Goal: Task Accomplishment & Management: Manage account settings

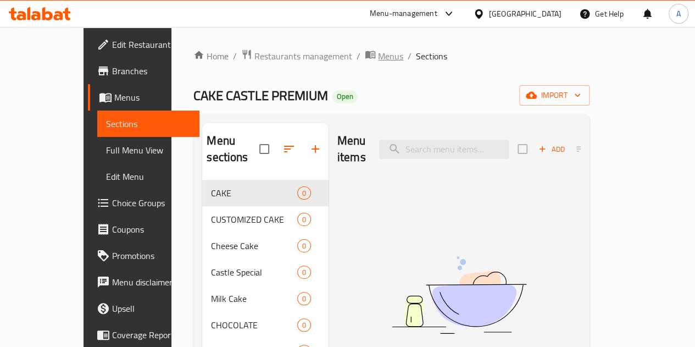
click at [378, 55] on span "Menus" at bounding box center [390, 55] width 25 height 13
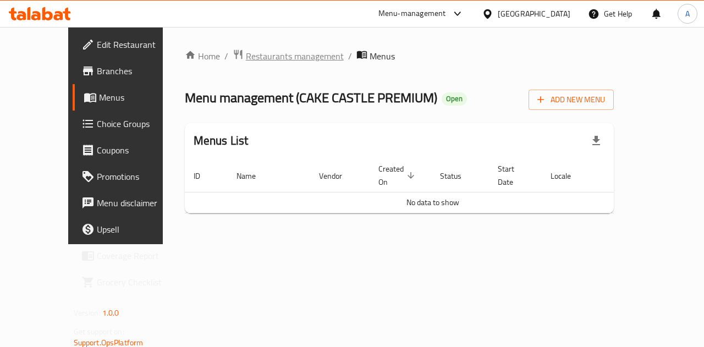
click at [265, 54] on span "Restaurants management" at bounding box center [295, 55] width 98 height 13
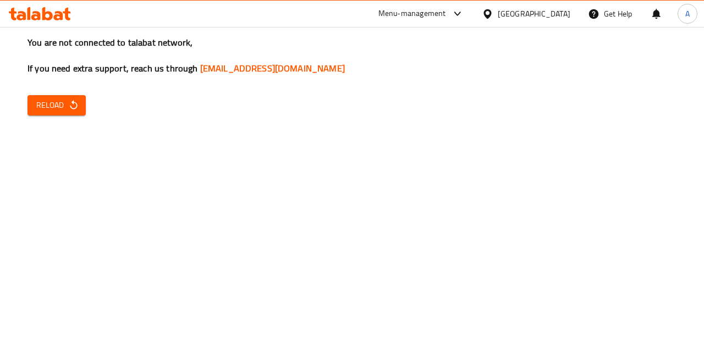
click at [68, 110] on span "Reload" at bounding box center [56, 105] width 41 height 14
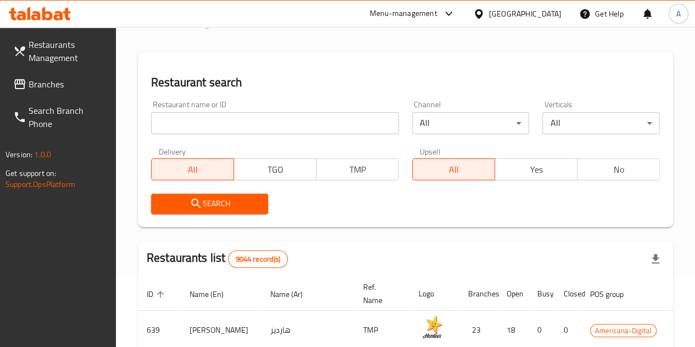
scroll to position [55, 0]
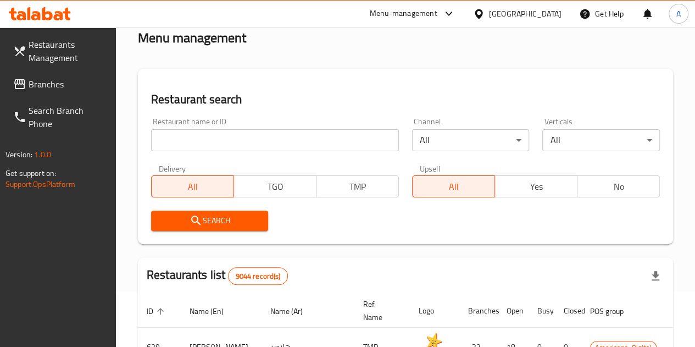
click at [215, 146] on input "search" at bounding box center [275, 140] width 248 height 22
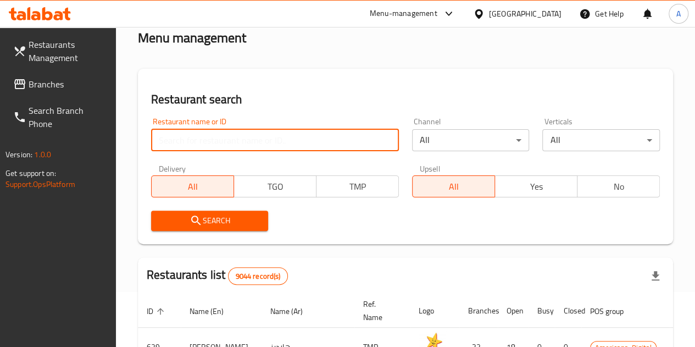
type input "Grill Town Kitchens"
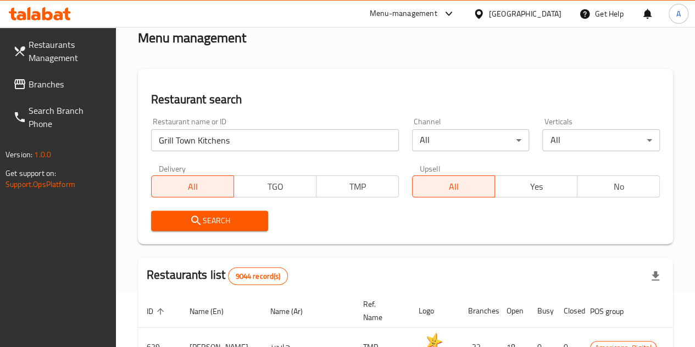
click at [210, 216] on span "Search" at bounding box center [210, 221] width 100 height 14
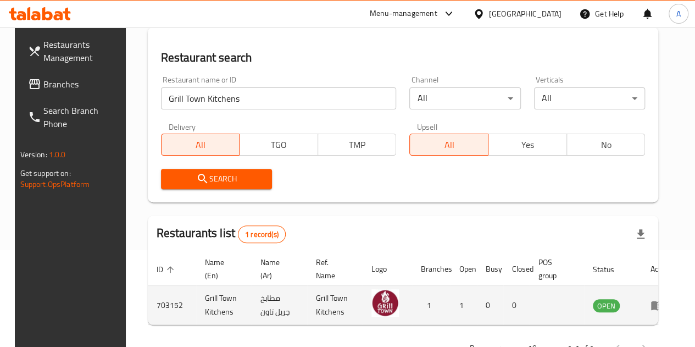
scroll to position [134, 0]
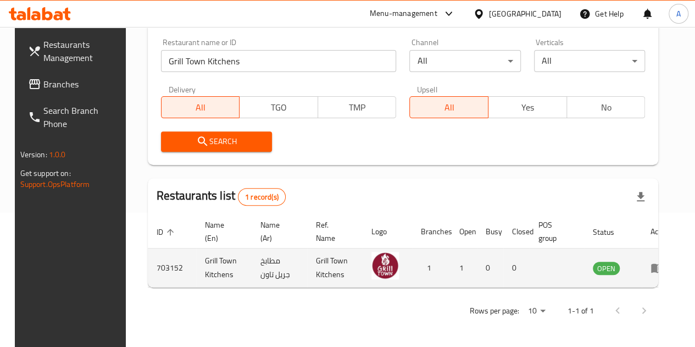
click at [651, 266] on icon "enhanced table" at bounding box center [657, 268] width 12 height 9
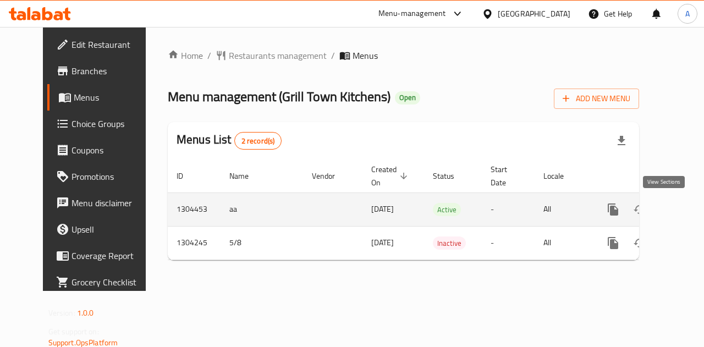
click at [679, 210] on link "enhanced table" at bounding box center [692, 209] width 26 height 26
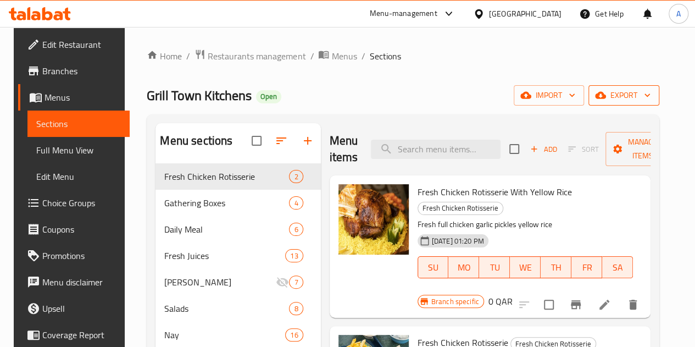
click at [606, 99] on icon "button" at bounding box center [600, 95] width 11 height 7
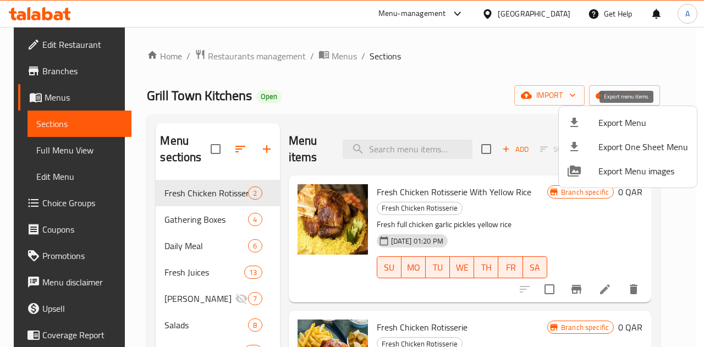
click at [617, 120] on span "Export Menu" at bounding box center [643, 122] width 90 height 13
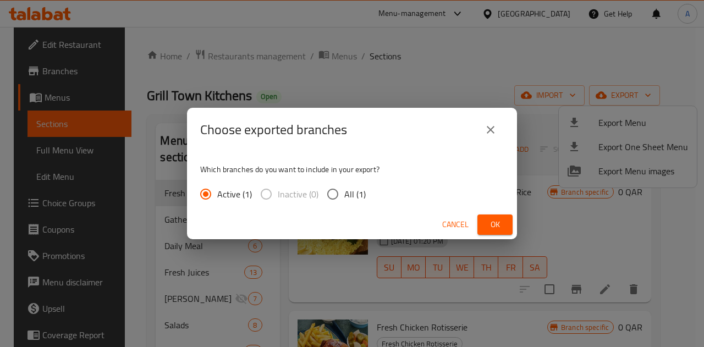
click at [332, 197] on input "All (1)" at bounding box center [332, 194] width 23 height 23
radio input "true"
click at [503, 225] on span "Ok" at bounding box center [495, 225] width 18 height 14
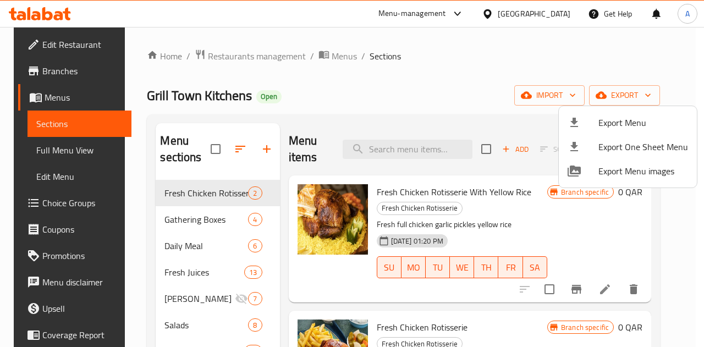
click at [279, 49] on div at bounding box center [352, 173] width 704 height 347
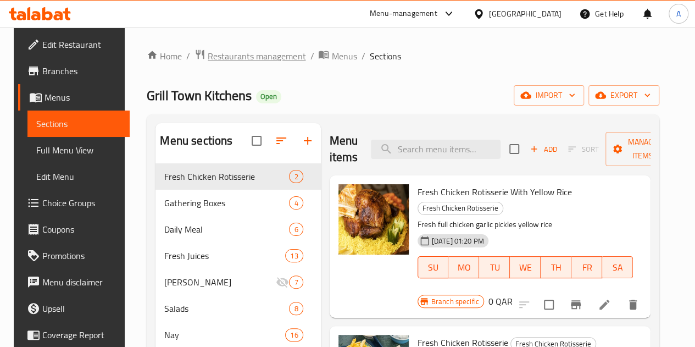
click at [279, 57] on span "Restaurants management" at bounding box center [257, 55] width 98 height 13
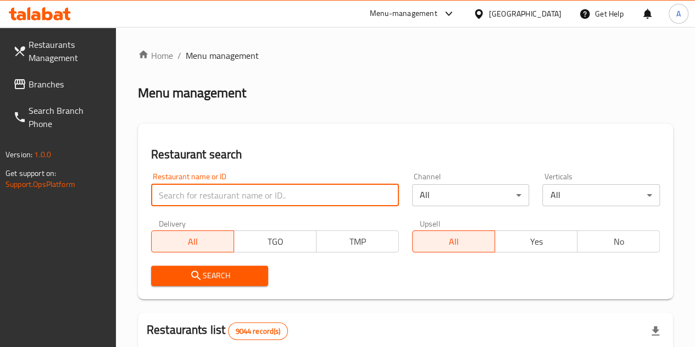
click at [224, 189] on input "search" at bounding box center [275, 195] width 248 height 22
type input "CAKE CASTLE PREMIUM"
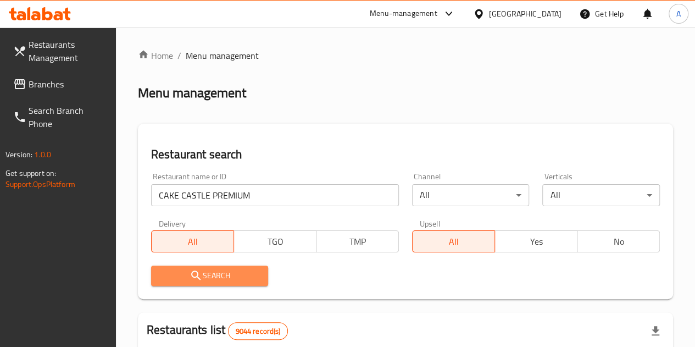
click at [208, 279] on span "Search" at bounding box center [210, 276] width 100 height 14
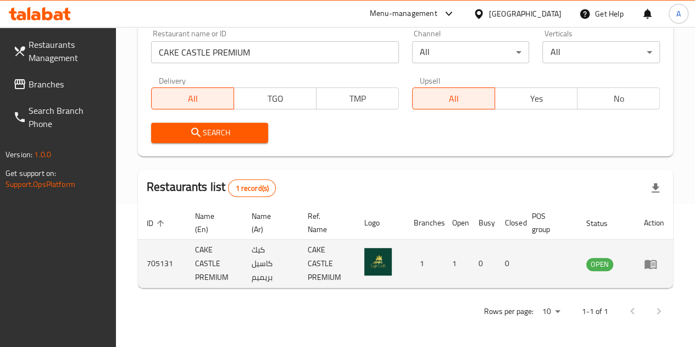
scroll to position [143, 0]
click at [654, 265] on icon "enhanced table" at bounding box center [653, 264] width 4 height 4
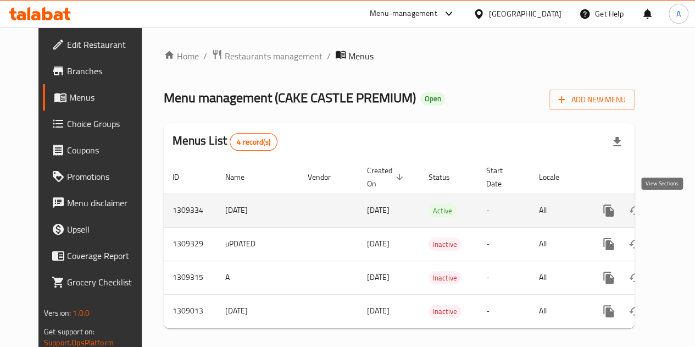
click at [682, 209] on icon "enhanced table" at bounding box center [688, 210] width 13 height 13
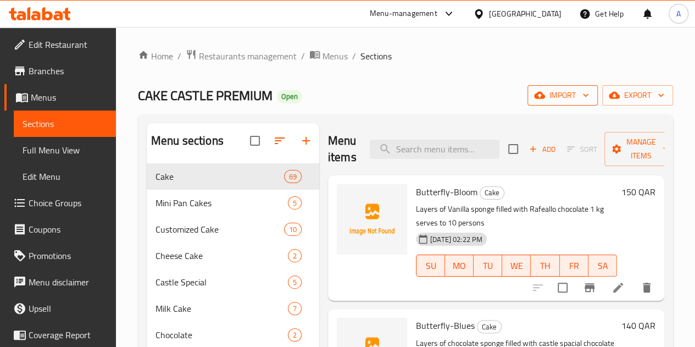
click at [587, 92] on icon "button" at bounding box center [586, 95] width 11 height 11
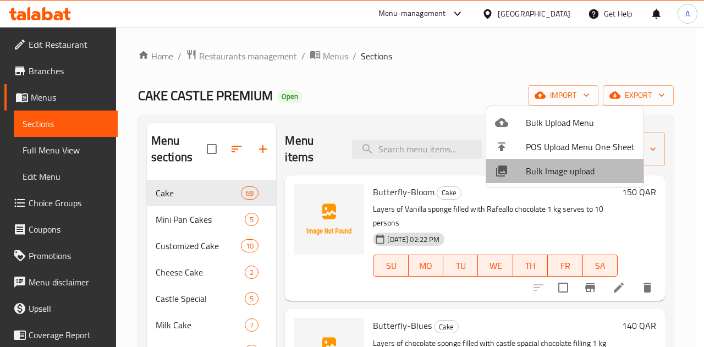
click at [575, 176] on span "Bulk Image upload" at bounding box center [580, 170] width 109 height 13
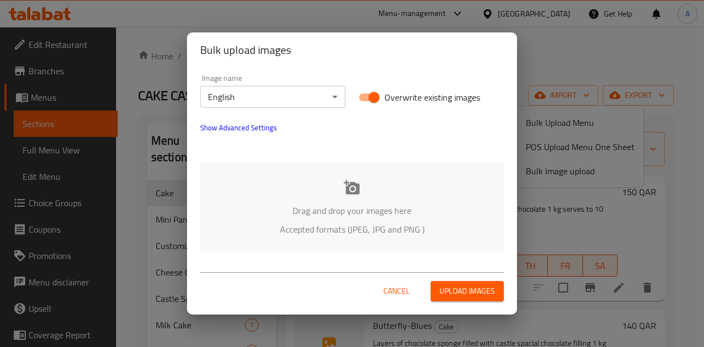
click at [346, 191] on icon at bounding box center [352, 187] width 16 height 14
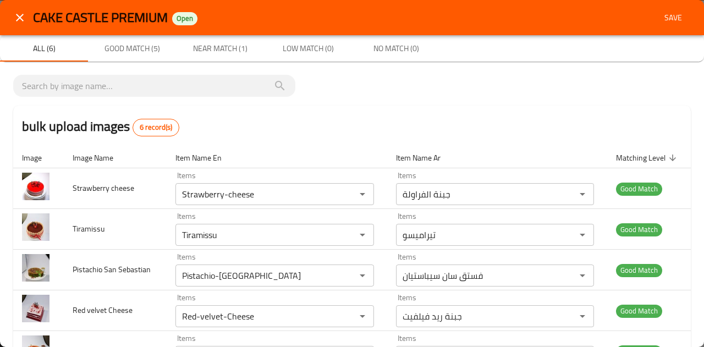
click at [667, 14] on span "Save" at bounding box center [673, 18] width 26 height 14
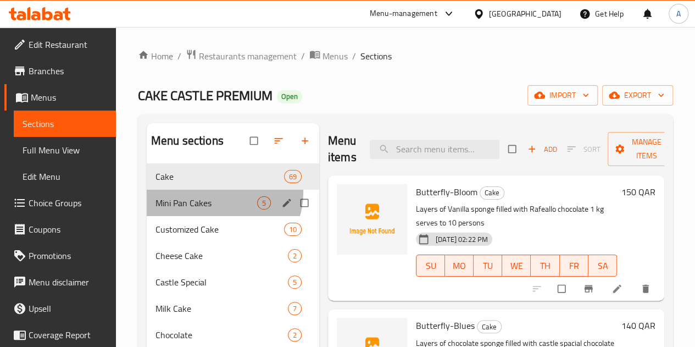
click at [223, 209] on div "Mini Pan Cakes 5" at bounding box center [233, 203] width 173 height 26
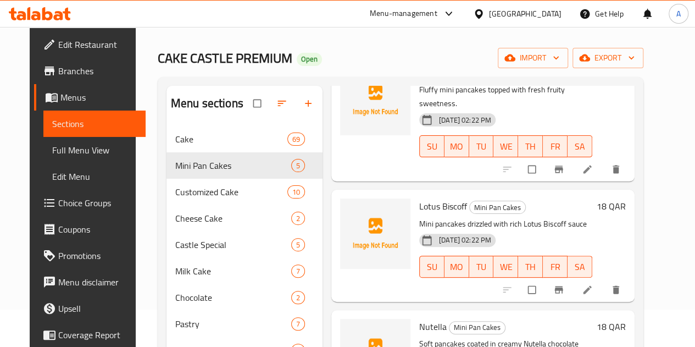
scroll to position [55, 0]
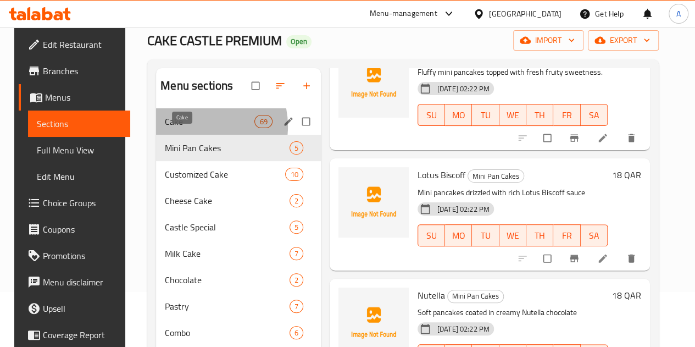
click at [186, 128] on span "Cake" at bounding box center [210, 121] width 90 height 13
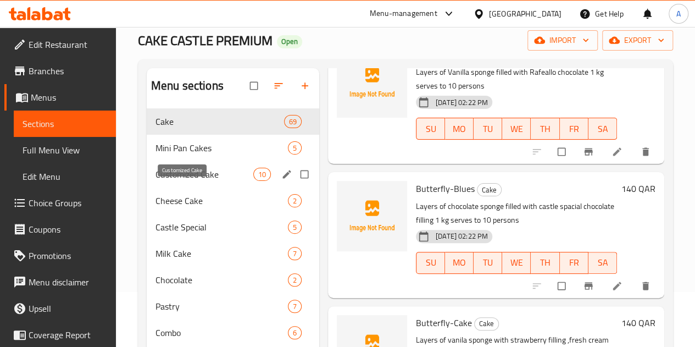
click at [185, 181] on span "Customized Cake" at bounding box center [205, 174] width 98 height 13
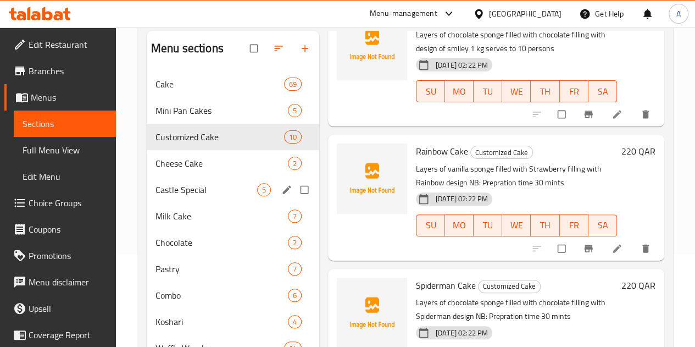
scroll to position [110, 0]
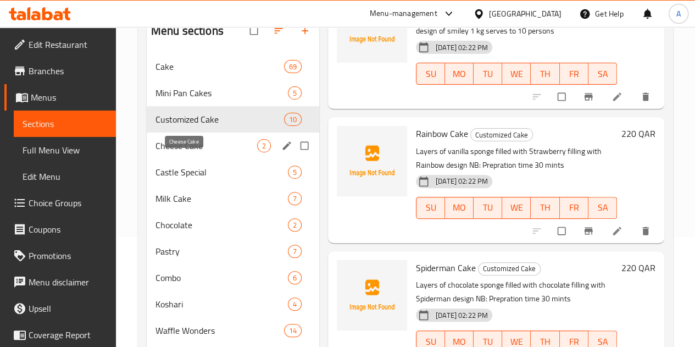
click at [196, 152] on span "Cheese Cake" at bounding box center [207, 145] width 102 height 13
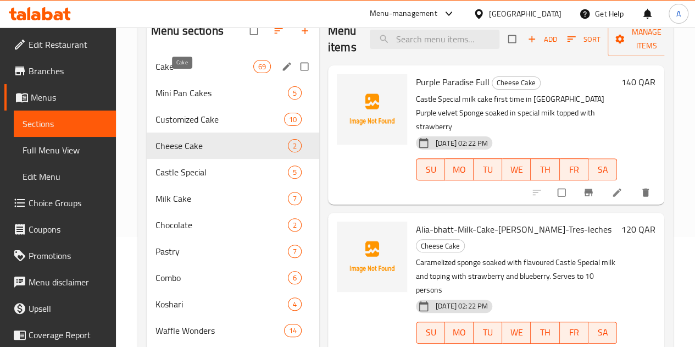
click at [200, 73] on span "Cake" at bounding box center [205, 66] width 98 height 13
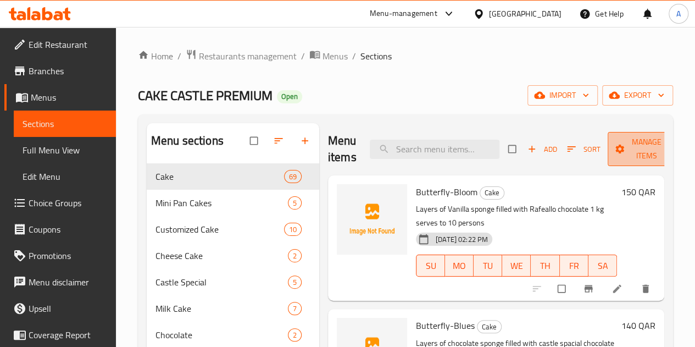
click at [617, 145] on span "Manage items" at bounding box center [647, 148] width 60 height 27
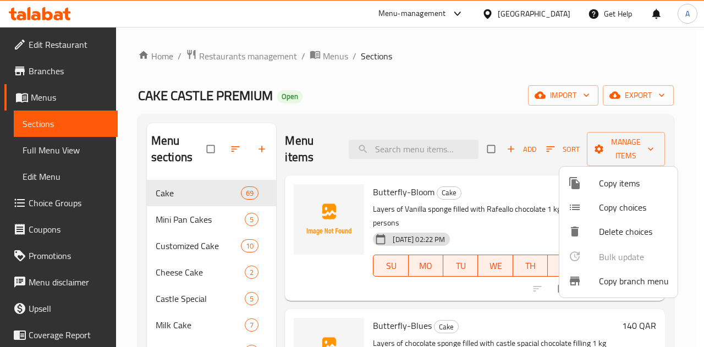
click at [612, 147] on div at bounding box center [352, 173] width 704 height 347
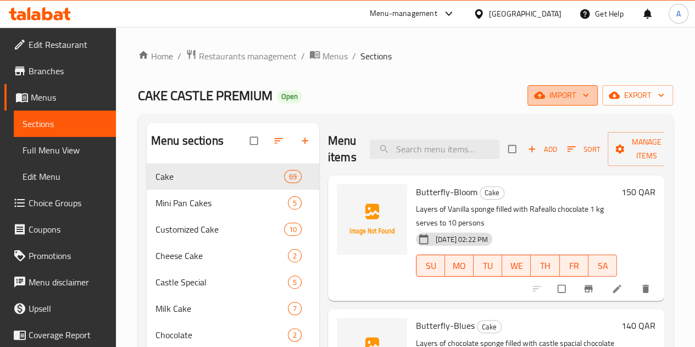
click at [561, 95] on span "import" at bounding box center [563, 96] width 53 height 14
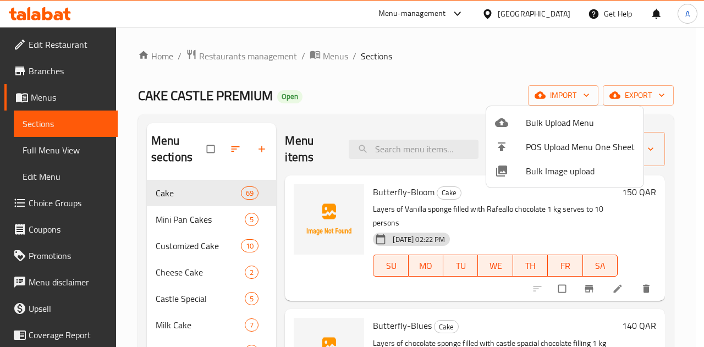
click at [568, 167] on span "Bulk Image upload" at bounding box center [580, 170] width 109 height 13
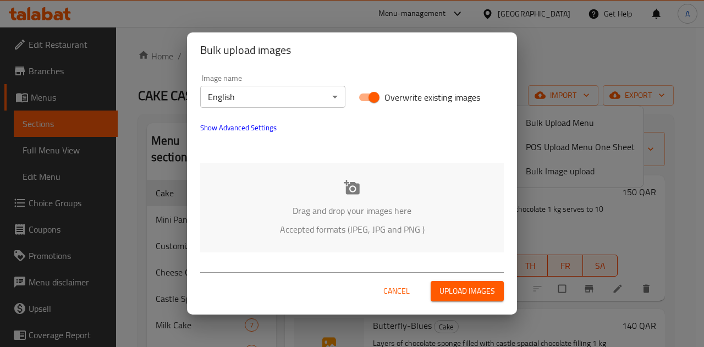
click at [354, 185] on icon at bounding box center [352, 187] width 16 height 14
click at [404, 294] on span "Cancel" at bounding box center [396, 291] width 26 height 14
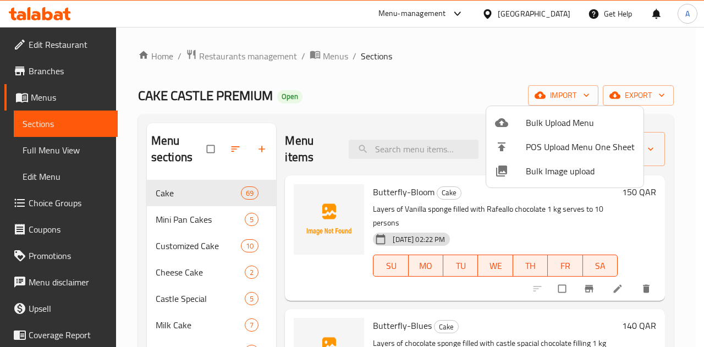
click at [199, 294] on div at bounding box center [352, 173] width 704 height 347
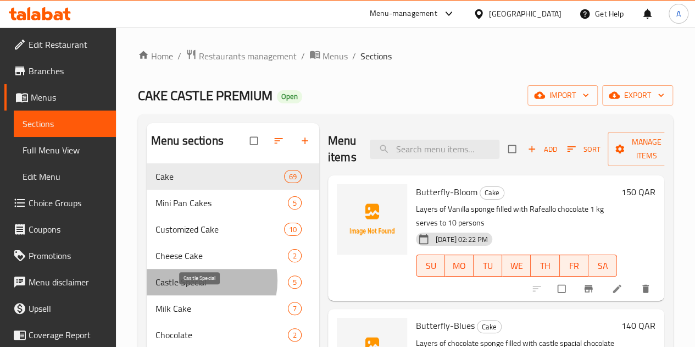
click at [198, 289] on span "Castle Special" at bounding box center [222, 281] width 132 height 13
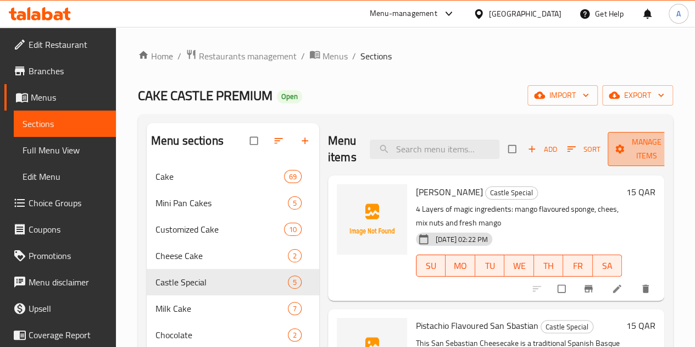
click at [617, 156] on span "Manage items" at bounding box center [647, 148] width 60 height 27
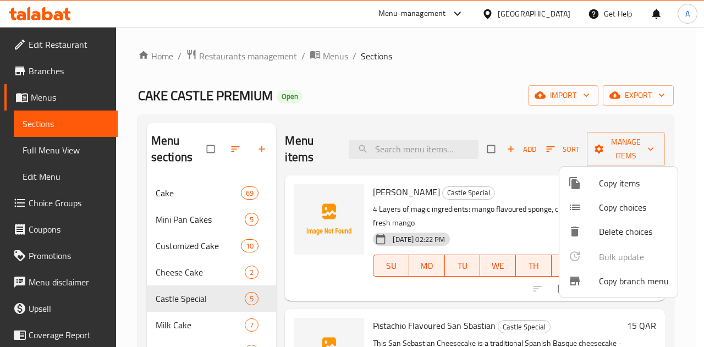
click at [568, 101] on div at bounding box center [352, 173] width 704 height 347
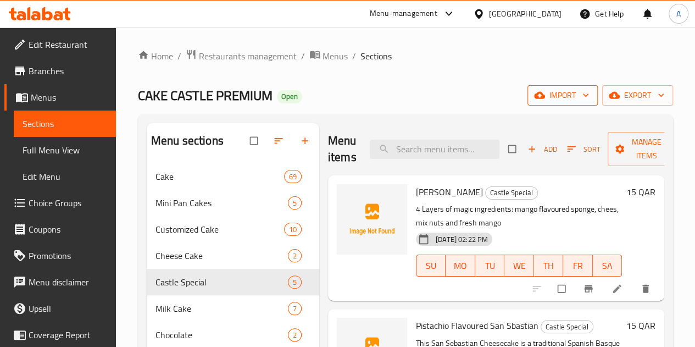
click at [568, 94] on span "import" at bounding box center [563, 96] width 53 height 14
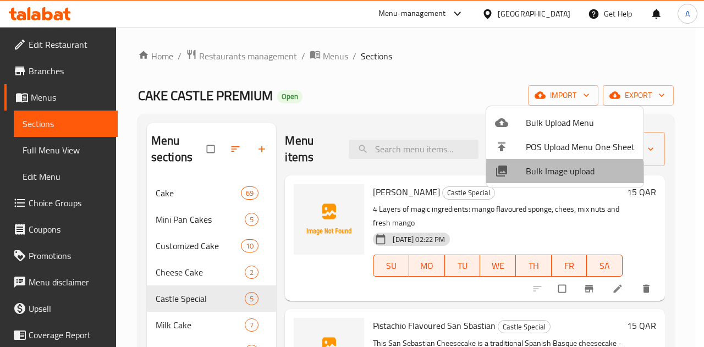
click at [555, 177] on span "Bulk Image upload" at bounding box center [580, 170] width 109 height 13
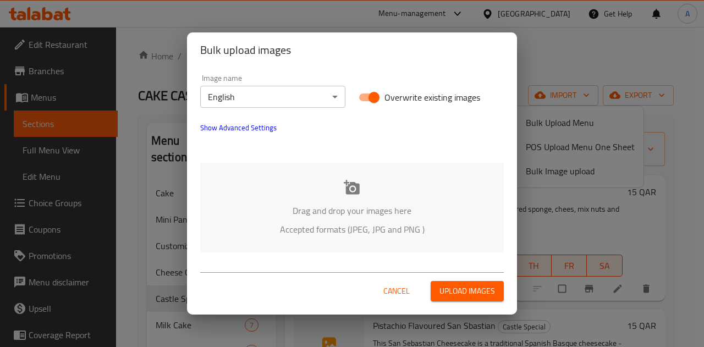
click at [356, 198] on div "Drag and drop your images here Accepted formats (JPEG, JPG and PNG )" at bounding box center [351, 208] width 303 height 90
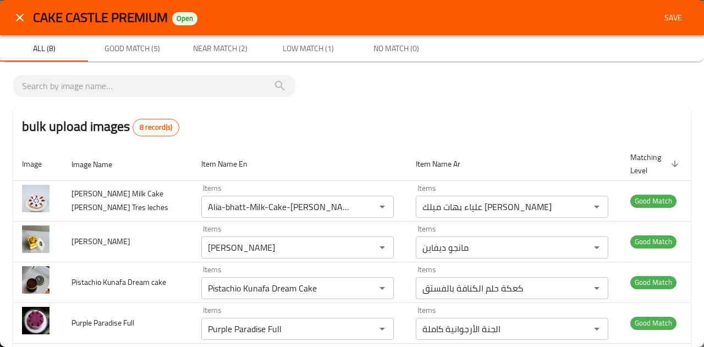
click at [661, 15] on span "Save" at bounding box center [673, 18] width 26 height 14
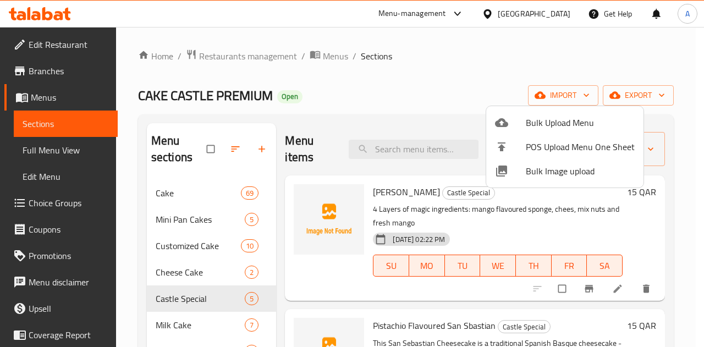
click at [428, 93] on div at bounding box center [352, 173] width 704 height 347
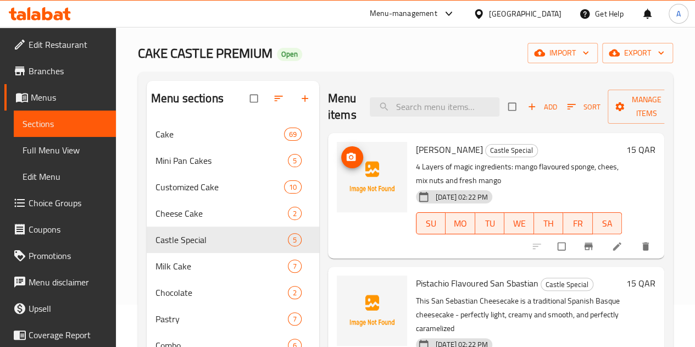
scroll to position [39, 0]
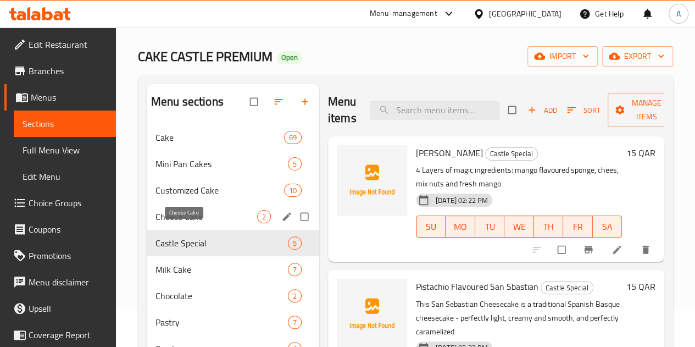
click at [199, 223] on span "Cheese Cake" at bounding box center [207, 216] width 102 height 13
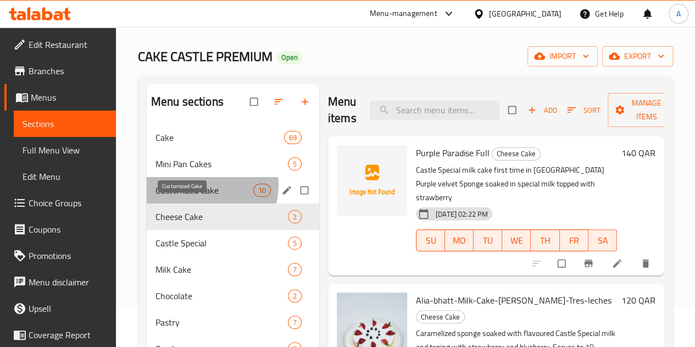
click at [201, 197] on span "Customized Cake" at bounding box center [205, 190] width 98 height 13
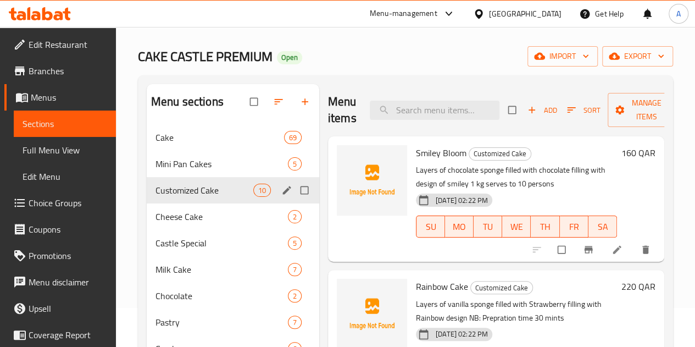
click at [200, 195] on div "Customized Cake 10" at bounding box center [233, 190] width 173 height 26
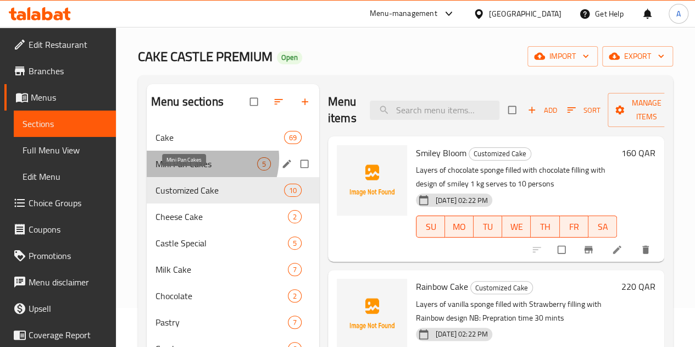
click at [207, 170] on span "Mini Pan Cakes" at bounding box center [207, 163] width 102 height 13
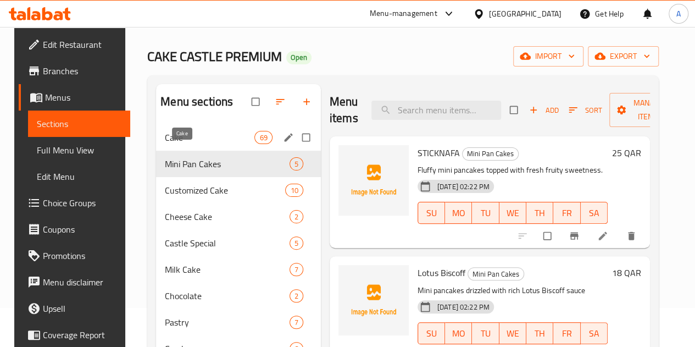
click at [206, 144] on span "Cake" at bounding box center [210, 137] width 90 height 13
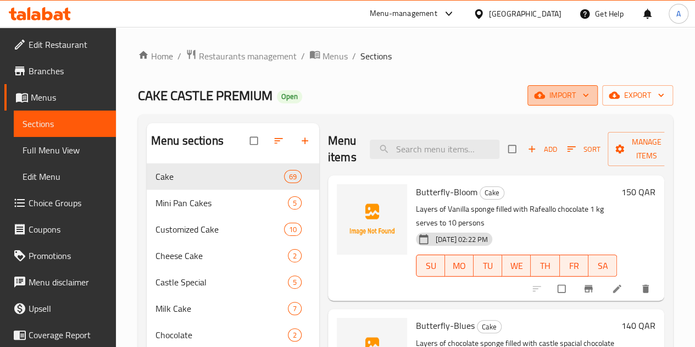
click at [578, 94] on span "import" at bounding box center [563, 96] width 53 height 14
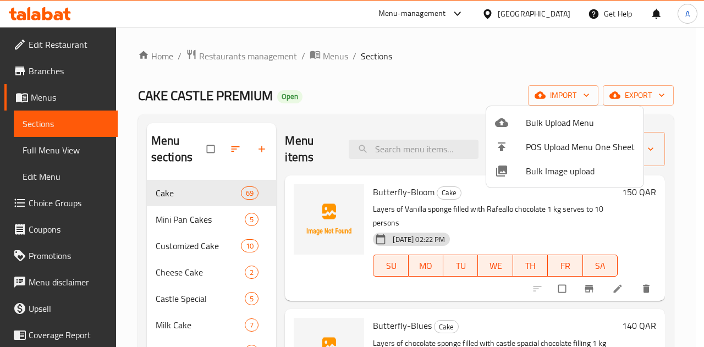
click at [559, 164] on span "Bulk Image upload" at bounding box center [580, 170] width 109 height 13
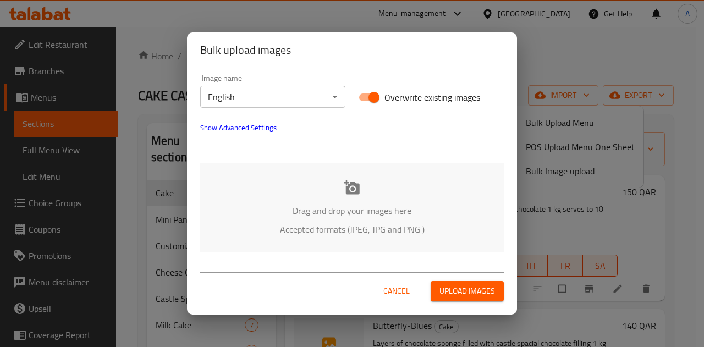
click at [350, 200] on div "Drag and drop your images here Accepted formats (JPEG, JPG and PNG )" at bounding box center [351, 208] width 303 height 90
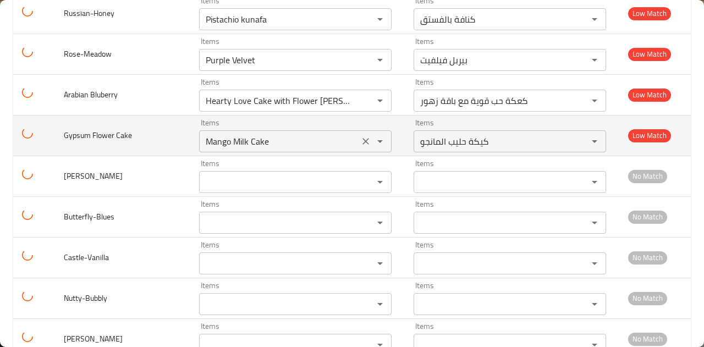
scroll to position [5442, 0]
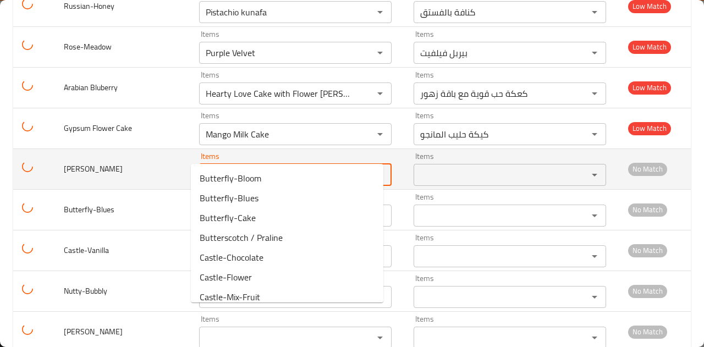
click at [229, 167] on Lavander "Items" at bounding box center [278, 174] width 153 height 15
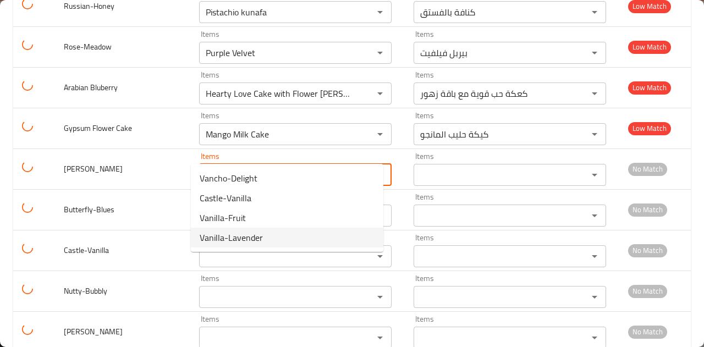
click at [255, 233] on span "Vanilla-Lavender" at bounding box center [231, 237] width 63 height 13
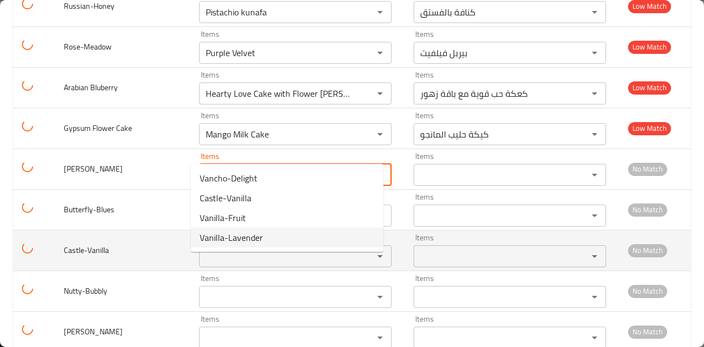
type Lavander "Vanilla-Lavender"
type Lavander-ar "[PERSON_NAME]"
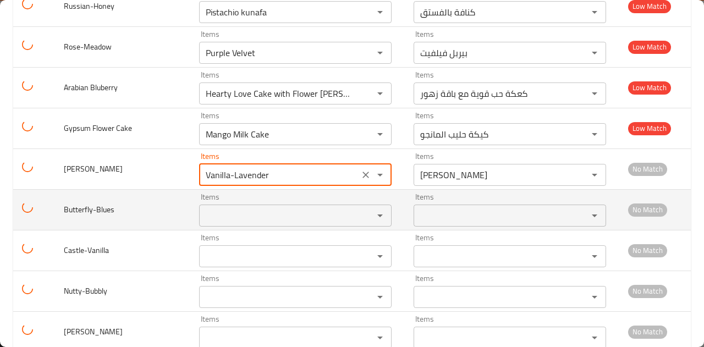
type Lavander "Vanilla-Lavender"
click at [247, 208] on input "Items" at bounding box center [278, 215] width 153 height 15
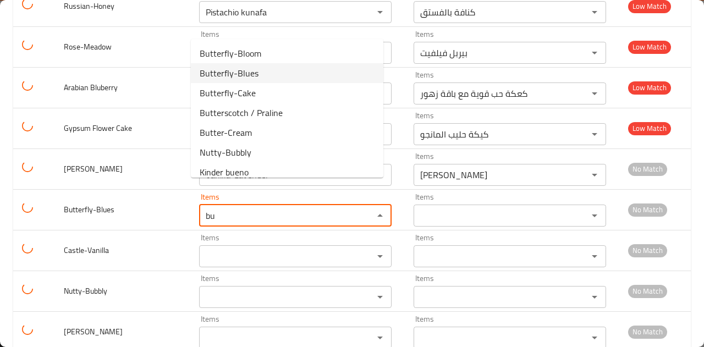
click at [270, 70] on li "Butterfly-Blues" at bounding box center [287, 73] width 192 height 20
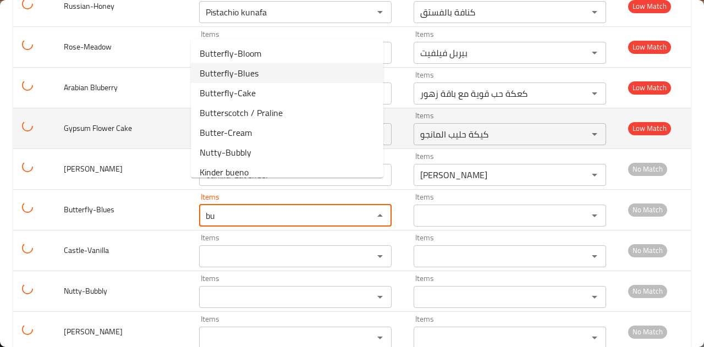
type input "Butterfly-Blues"
type input "حلوى الباترسكوتش"
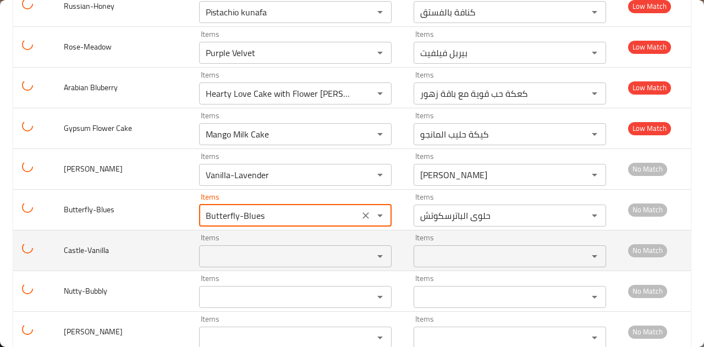
type input "Butterfly-Blues"
click at [272, 248] on input "Items" at bounding box center [278, 255] width 153 height 15
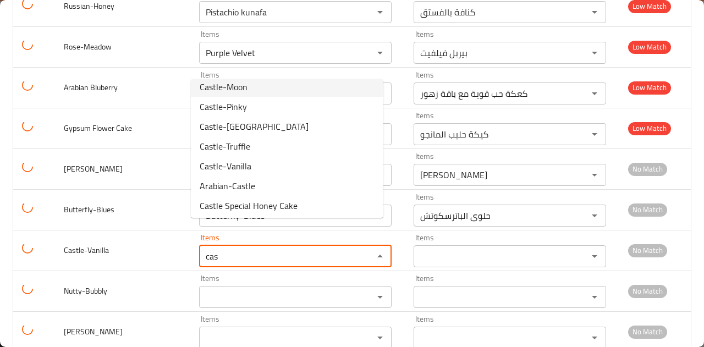
scroll to position [110, 0]
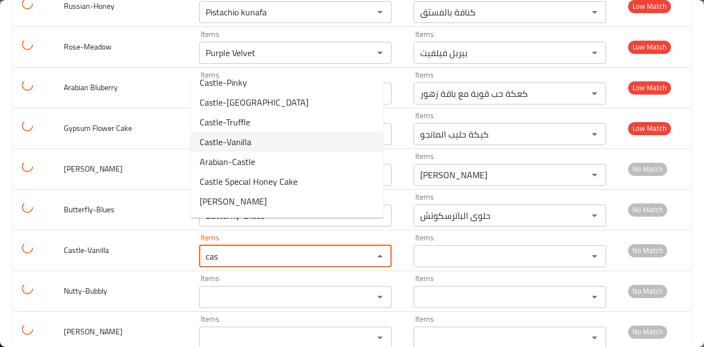
click at [266, 142] on li "Castle-Vanilla" at bounding box center [287, 142] width 192 height 20
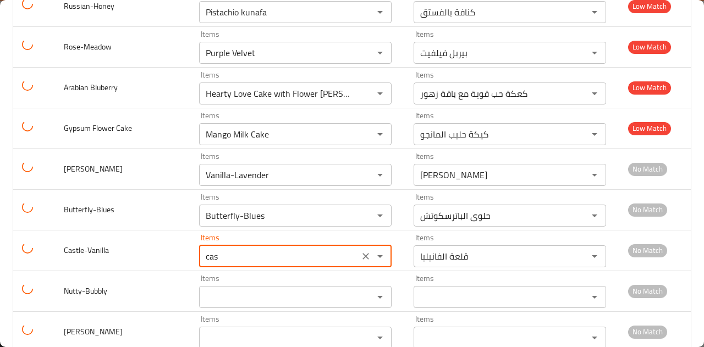
type input "Castle-Vanilla"
type input "قلعة الفانيليا"
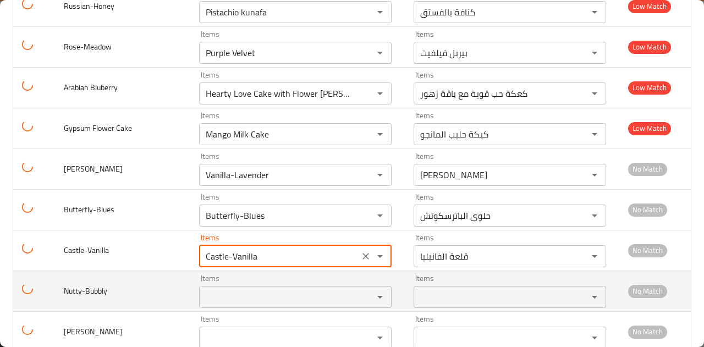
type input "Castle-Vanilla"
click at [272, 289] on input "Items" at bounding box center [278, 296] width 153 height 15
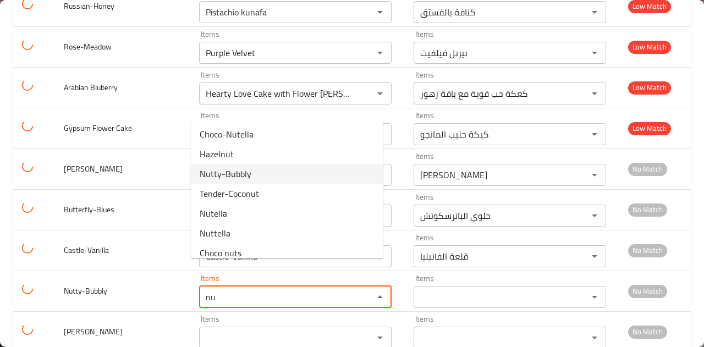
click at [273, 170] on li "Nutty-Bubbly" at bounding box center [287, 174] width 192 height 20
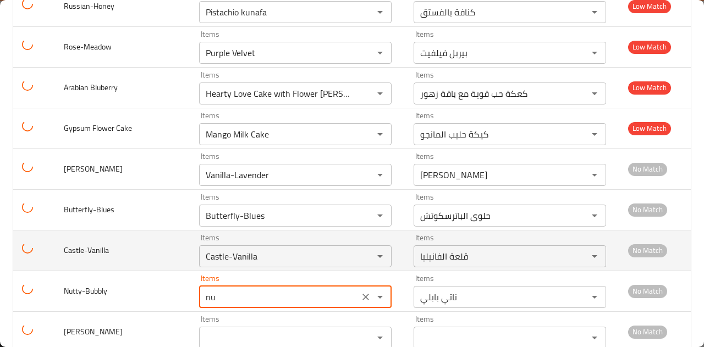
type input "Nutty-Bubbly"
type input "ناتي بابلي"
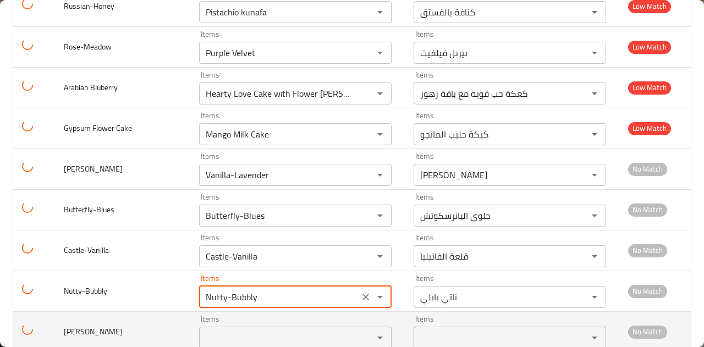
click at [259, 327] on div "Items" at bounding box center [295, 338] width 192 height 22
type input "Nutty-Bubbly"
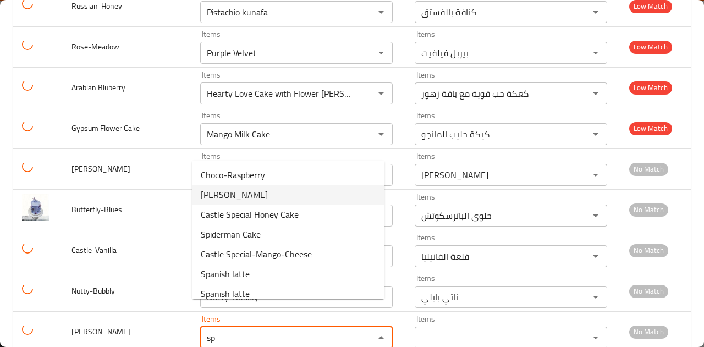
click at [256, 198] on li "[PERSON_NAME]" at bounding box center [288, 195] width 192 height 20
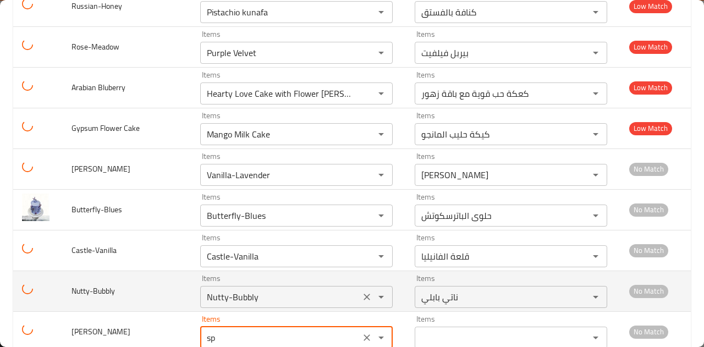
type input "[PERSON_NAME]"
type input "رش النعيم"
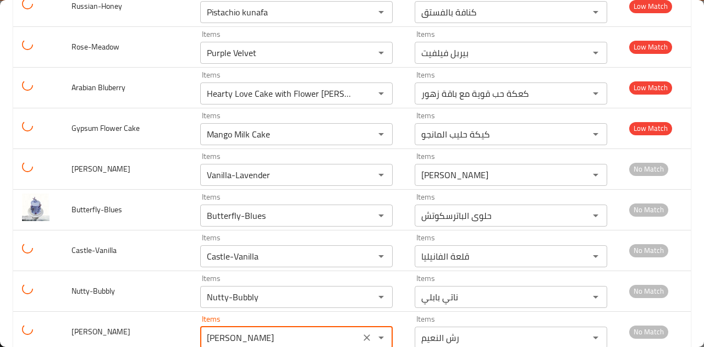
type input "[PERSON_NAME]"
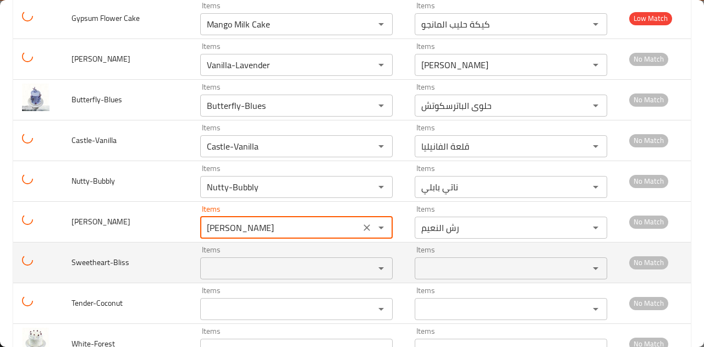
click at [250, 261] on input "Items" at bounding box center [279, 268] width 153 height 15
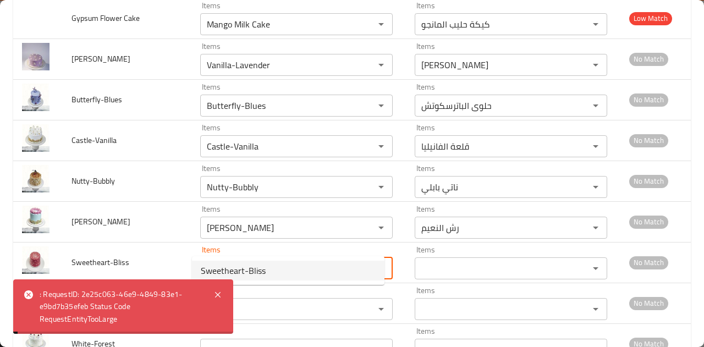
click at [250, 269] on span "Sweetheart-Bliss" at bounding box center [233, 270] width 65 height 13
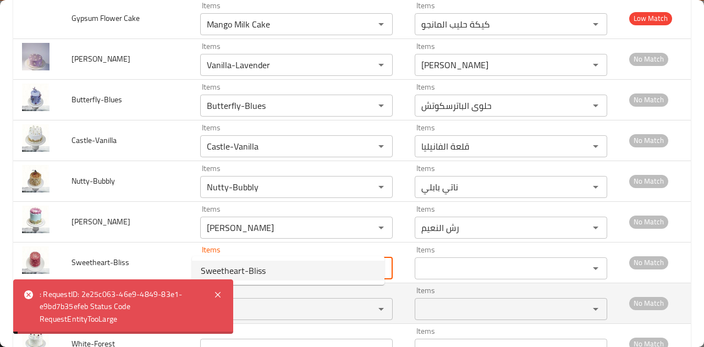
type input "Sweetheart-Bliss"
type input "سعادة الحبيب"
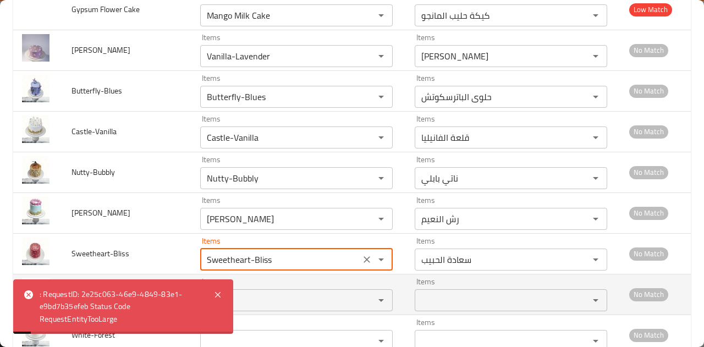
scroll to position [5565, 0]
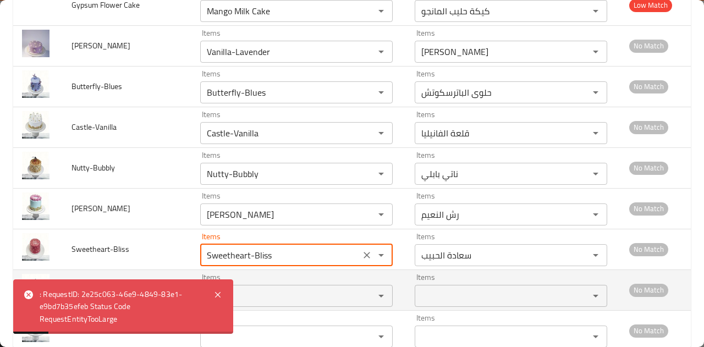
type input "Sweetheart-Bliss"
click at [243, 288] on input "Items" at bounding box center [279, 295] width 153 height 15
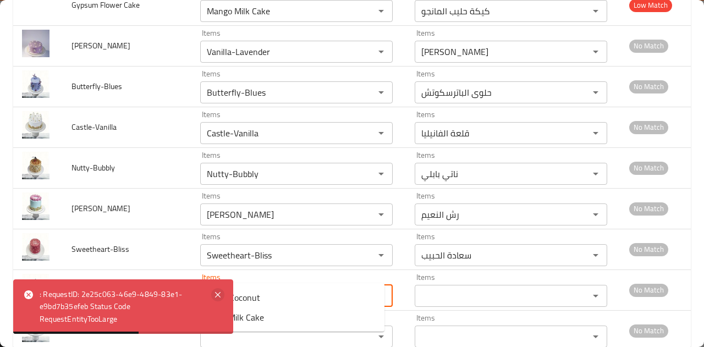
type input "ten"
click at [218, 291] on icon at bounding box center [217, 294] width 13 height 13
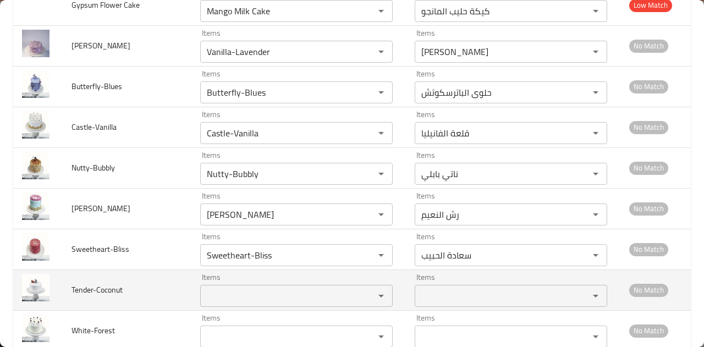
click at [231, 288] on input "Items" at bounding box center [279, 295] width 153 height 15
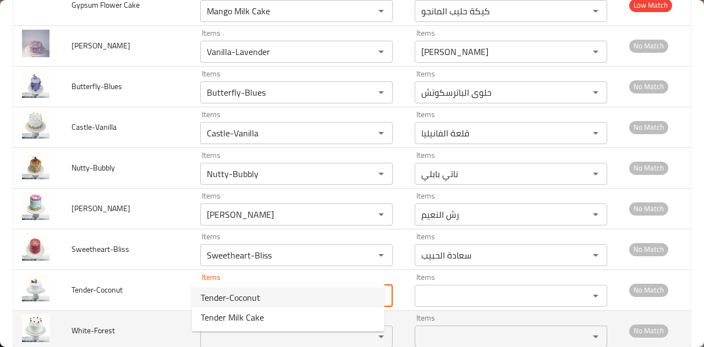
click at [247, 294] on span "Tender-Coconut" at bounding box center [230, 297] width 59 height 13
type input "Tender-Coconut"
type input "جوز الهند الطري"
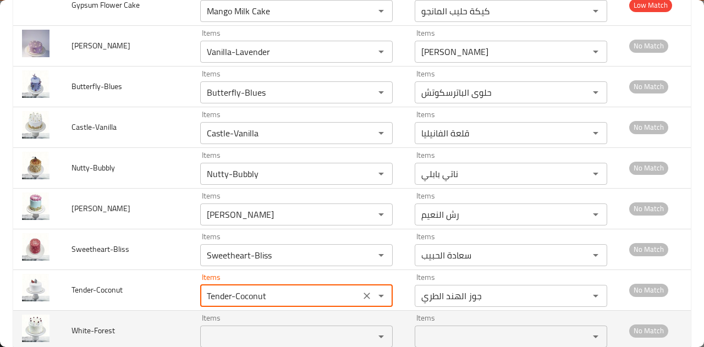
type input "Tender-Coconut"
click at [246, 329] on input "Items" at bounding box center [279, 336] width 153 height 15
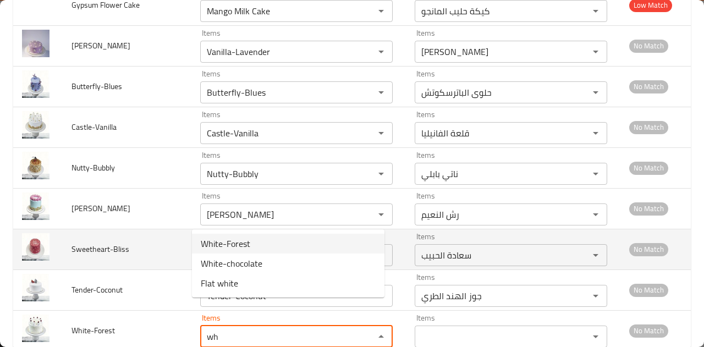
click at [268, 241] on li "White-Forest" at bounding box center [288, 244] width 192 height 20
type input "White-Forest"
type input "الغابة [GEOGRAPHIC_DATA]"
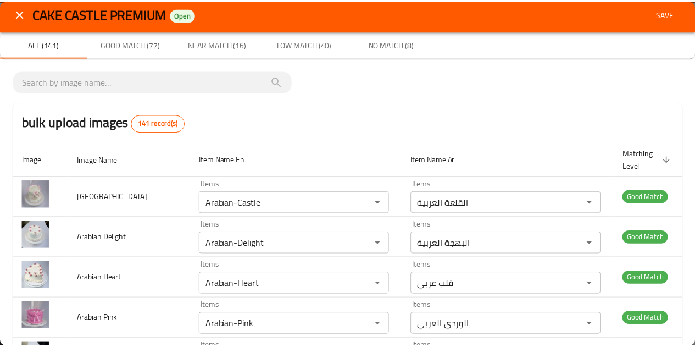
scroll to position [0, 0]
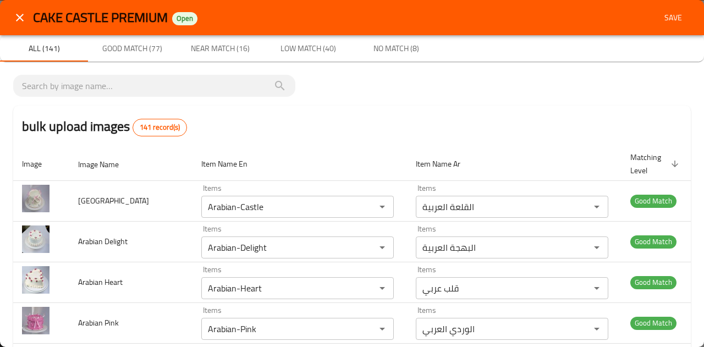
type input "White-Forest"
click at [665, 14] on span "Save" at bounding box center [673, 18] width 26 height 14
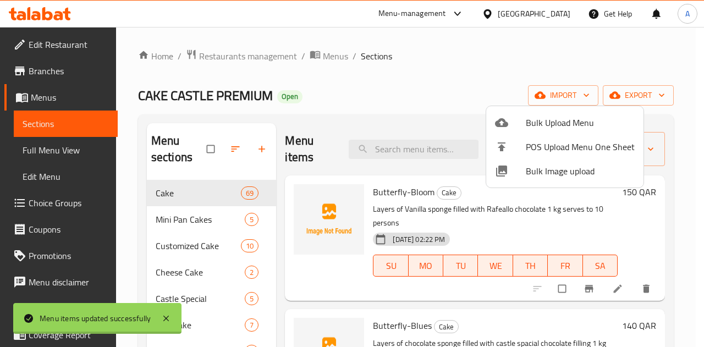
click at [414, 113] on div at bounding box center [352, 173] width 704 height 347
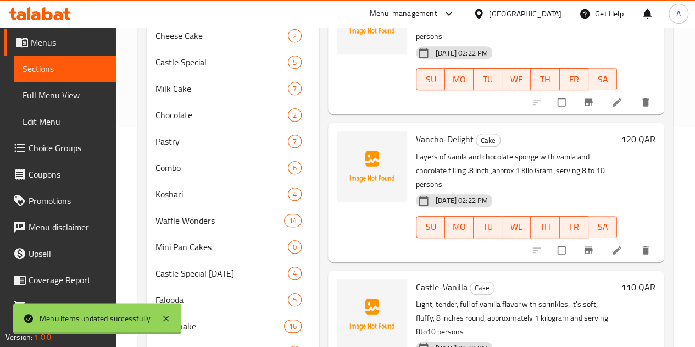
scroll to position [6927, 0]
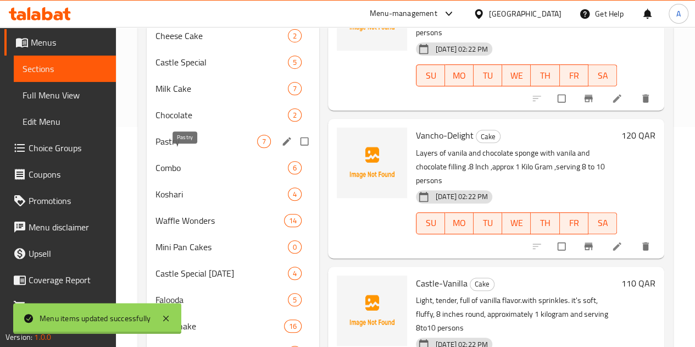
click at [181, 148] on span "Pastry" at bounding box center [207, 141] width 102 height 13
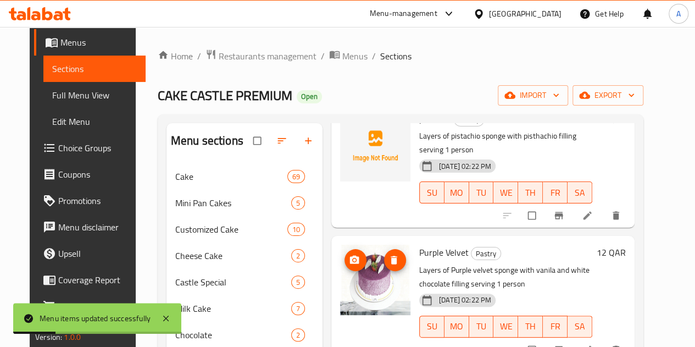
scroll to position [110, 0]
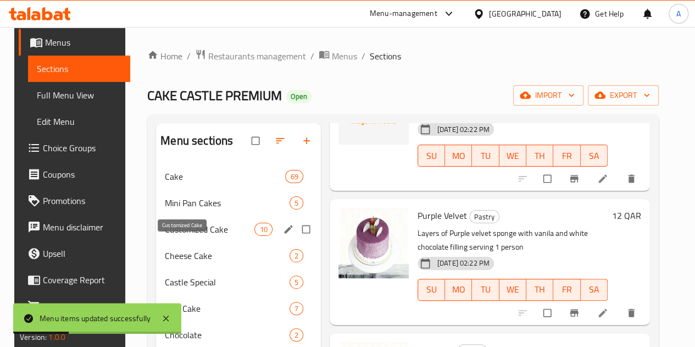
click at [181, 236] on span "Customized Cake" at bounding box center [210, 229] width 90 height 13
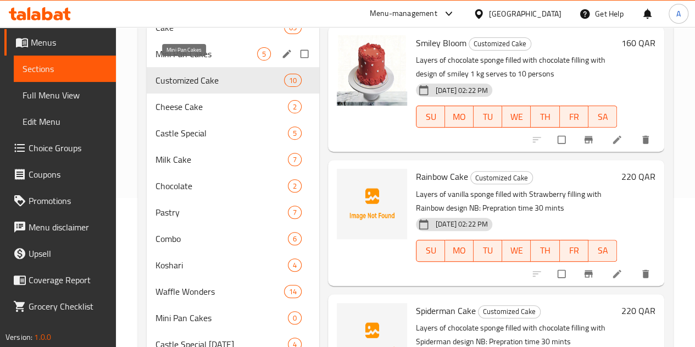
click at [196, 60] on span "Mini Pan Cakes" at bounding box center [207, 53] width 102 height 13
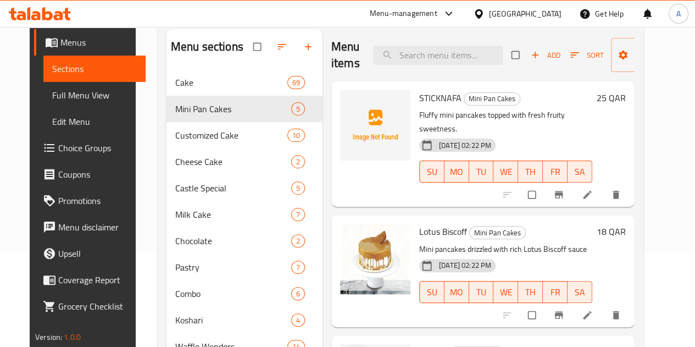
scroll to position [39, 0]
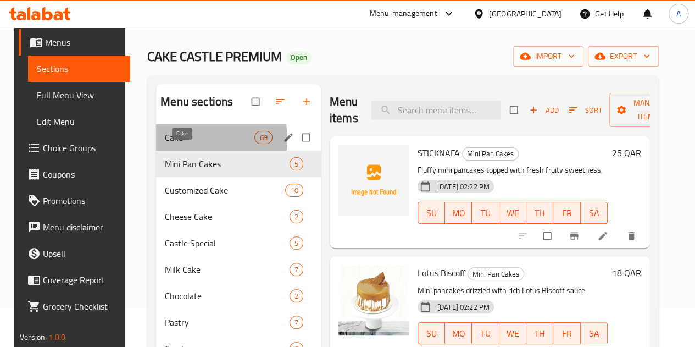
click at [176, 144] on span "Cake" at bounding box center [210, 137] width 90 height 13
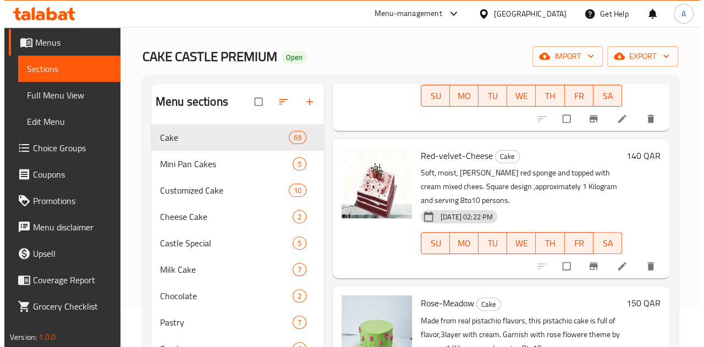
scroll to position [6487, 0]
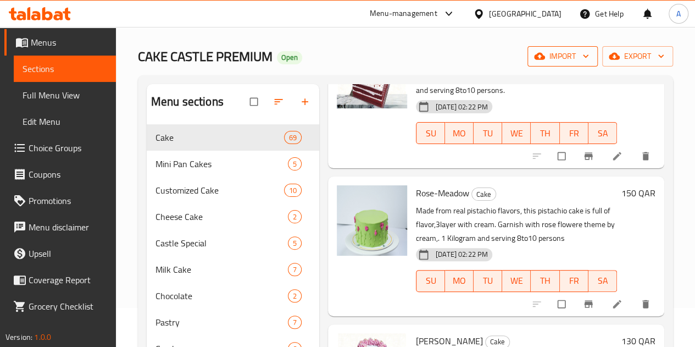
click at [565, 59] on span "import" at bounding box center [563, 56] width 53 height 14
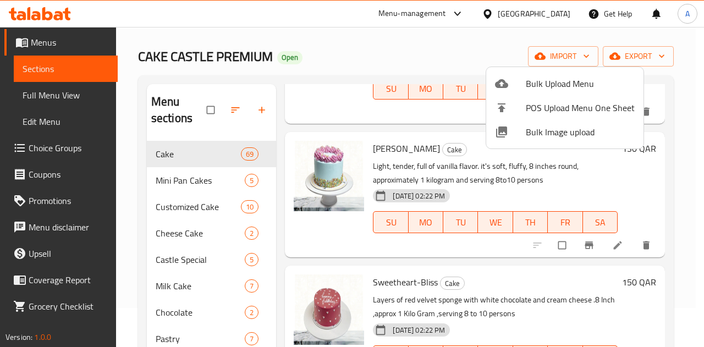
click at [567, 127] on span "Bulk Image upload" at bounding box center [580, 131] width 109 height 13
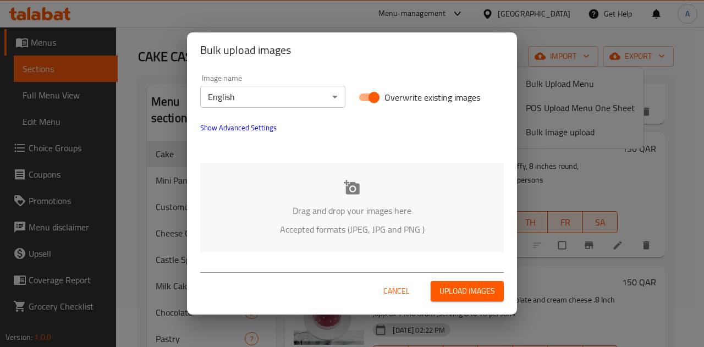
click at [353, 189] on icon at bounding box center [352, 187] width 16 height 14
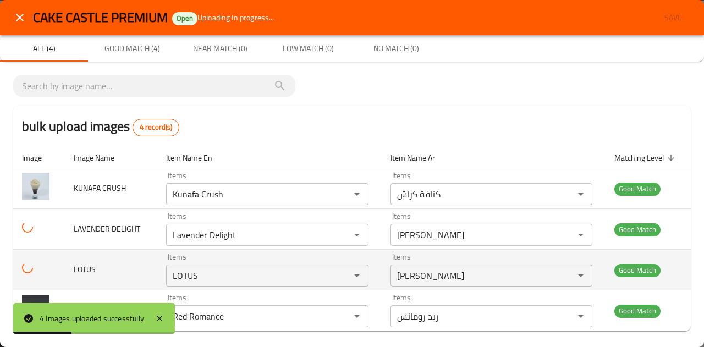
scroll to position [5, 0]
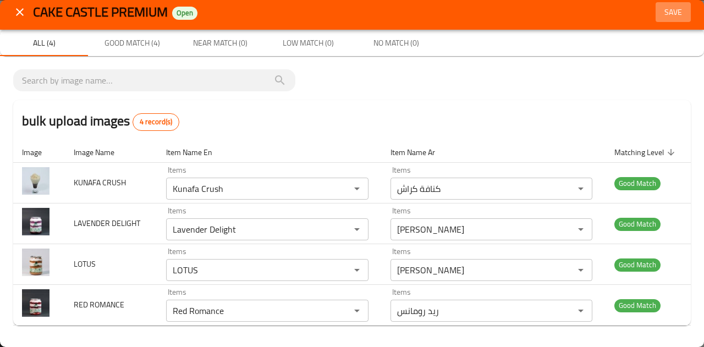
click at [662, 9] on span "Save" at bounding box center [673, 12] width 26 height 14
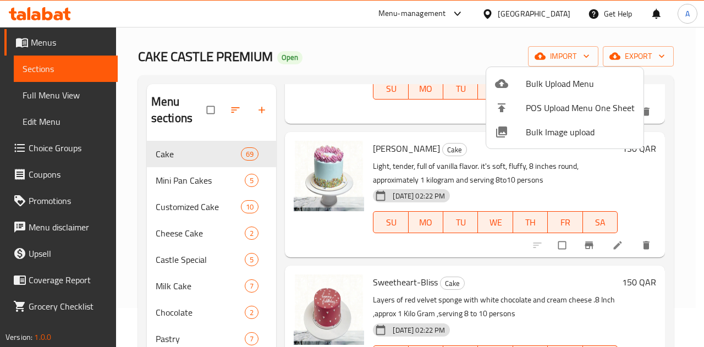
click at [535, 132] on span "Bulk Image upload" at bounding box center [580, 131] width 109 height 13
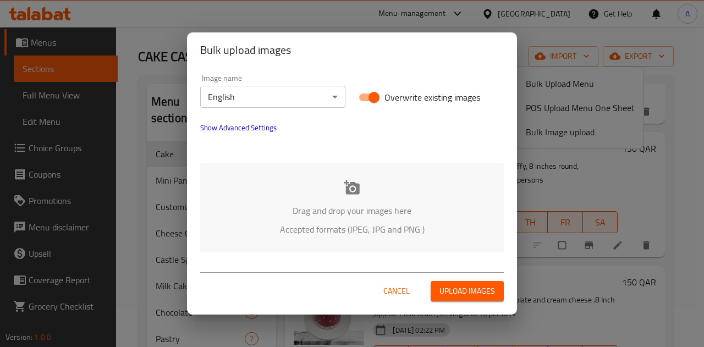
click at [358, 182] on icon at bounding box center [352, 187] width 16 height 16
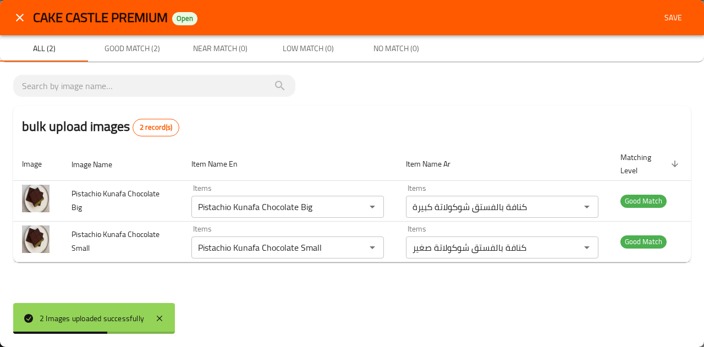
click at [664, 18] on span "Save" at bounding box center [673, 18] width 26 height 14
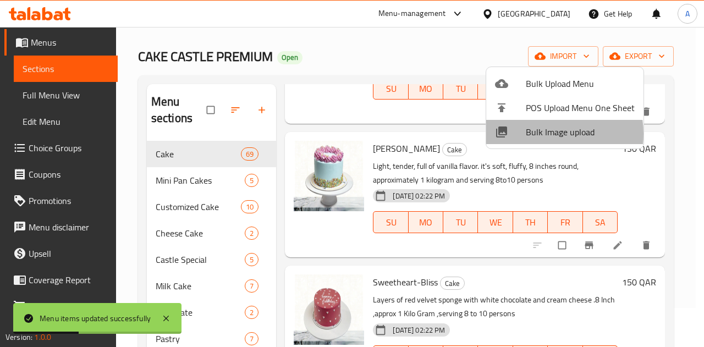
click at [544, 134] on span "Bulk Image upload" at bounding box center [580, 131] width 109 height 13
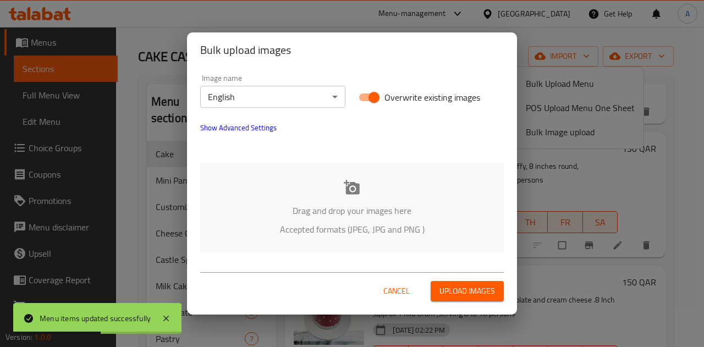
click at [354, 190] on icon at bounding box center [352, 187] width 16 height 16
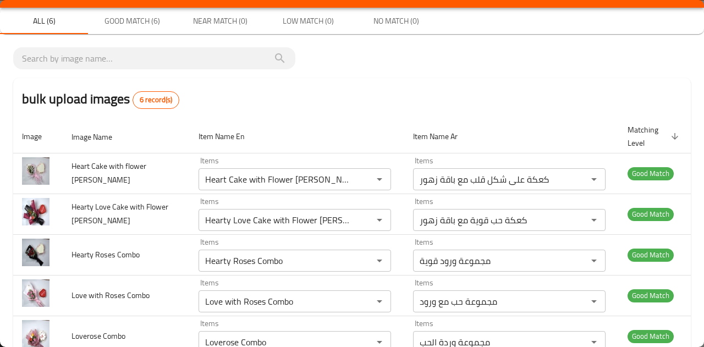
scroll to position [0, 0]
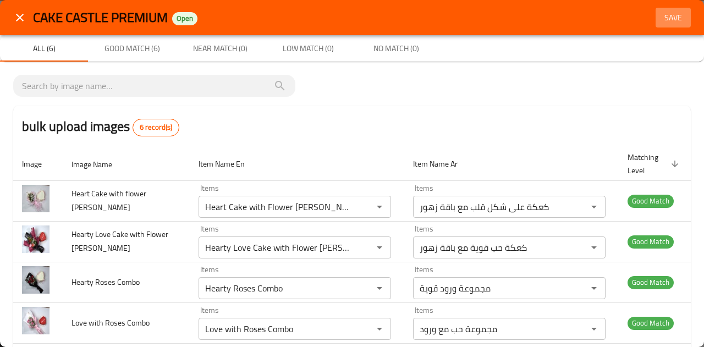
click at [665, 13] on span "Save" at bounding box center [673, 18] width 26 height 14
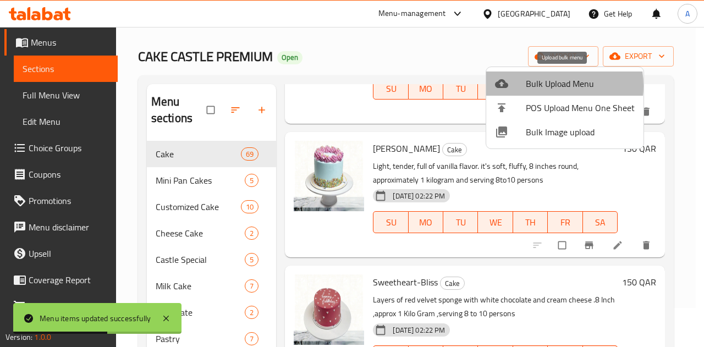
click at [543, 86] on span "Bulk Upload Menu" at bounding box center [580, 83] width 109 height 13
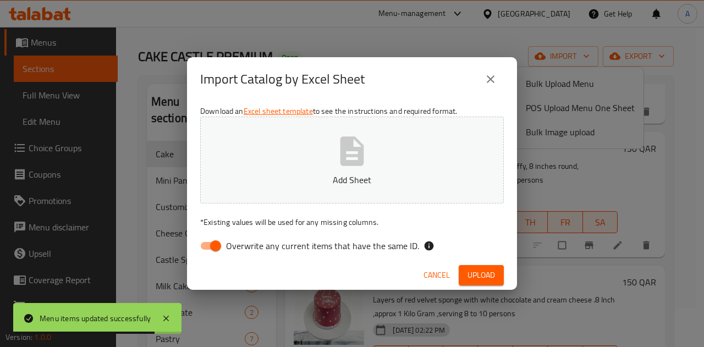
click at [490, 79] on icon "close" at bounding box center [490, 79] width 13 height 13
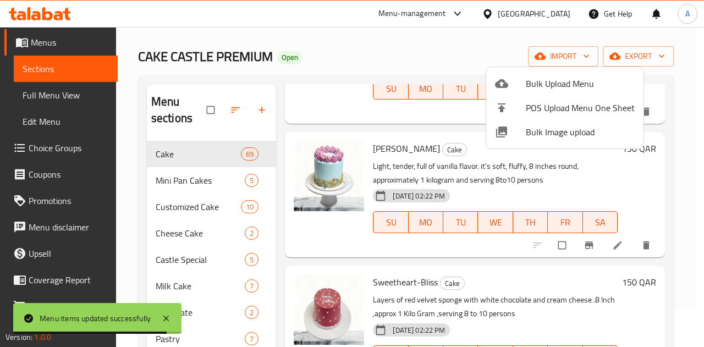
click at [538, 136] on span "Bulk Image upload" at bounding box center [580, 131] width 109 height 13
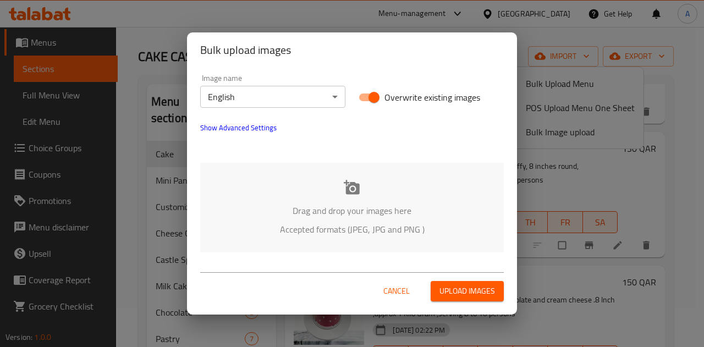
click at [345, 186] on icon at bounding box center [352, 187] width 16 height 16
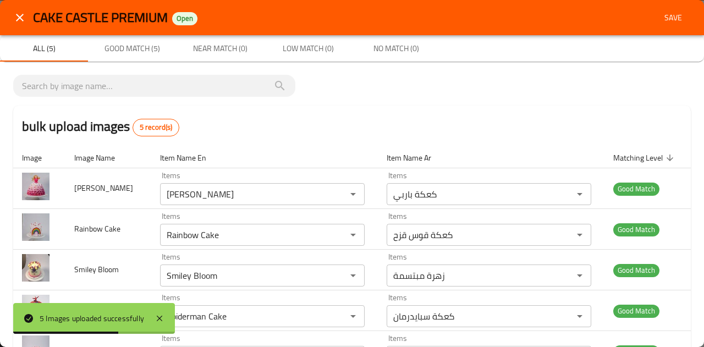
click at [660, 20] on span "Save" at bounding box center [673, 18] width 26 height 14
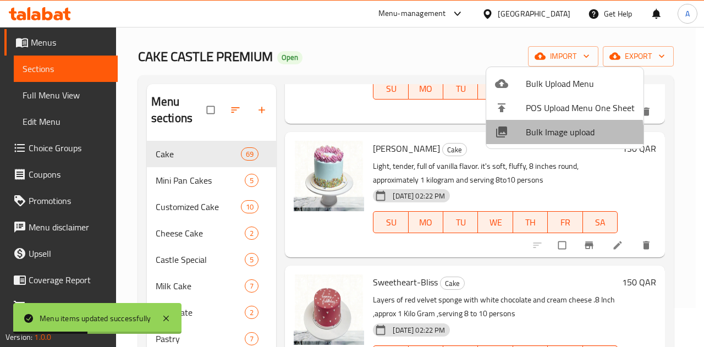
click at [551, 136] on span "Bulk Image upload" at bounding box center [580, 131] width 109 height 13
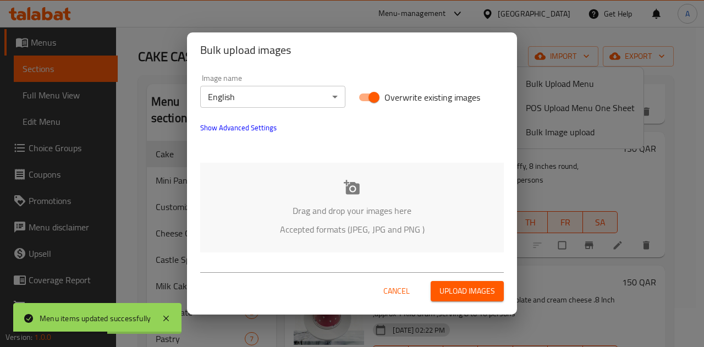
click at [348, 187] on icon at bounding box center [352, 187] width 16 height 14
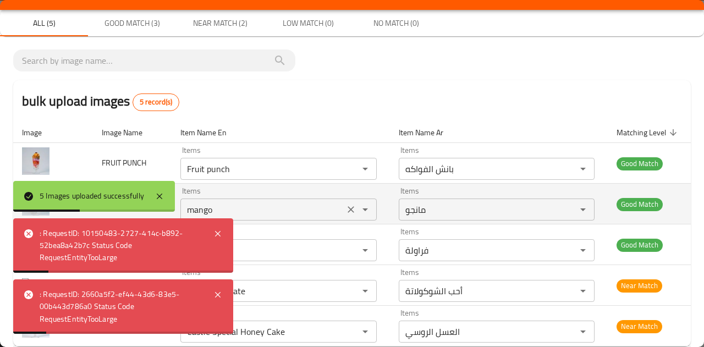
scroll to position [46, 0]
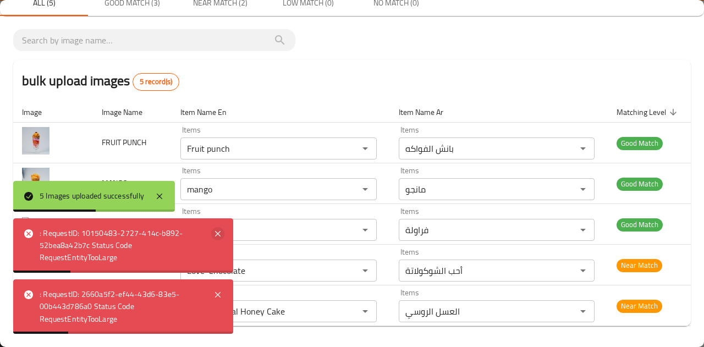
click at [220, 235] on icon at bounding box center [217, 233] width 13 height 13
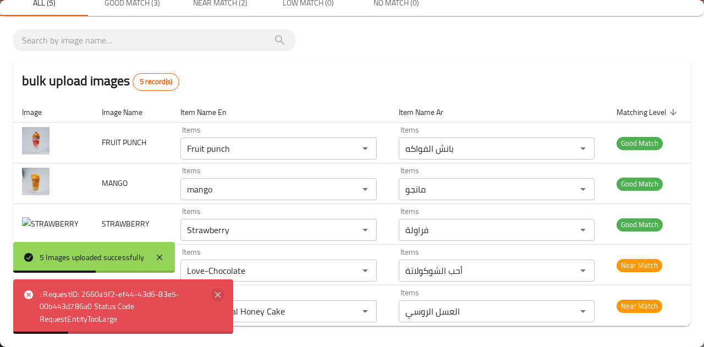
click at [217, 294] on icon at bounding box center [217, 294] width 5 height 5
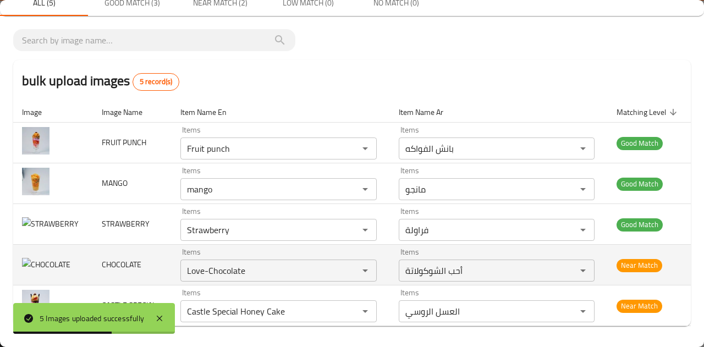
click at [43, 258] on img "enhanced table" at bounding box center [46, 265] width 48 height 14
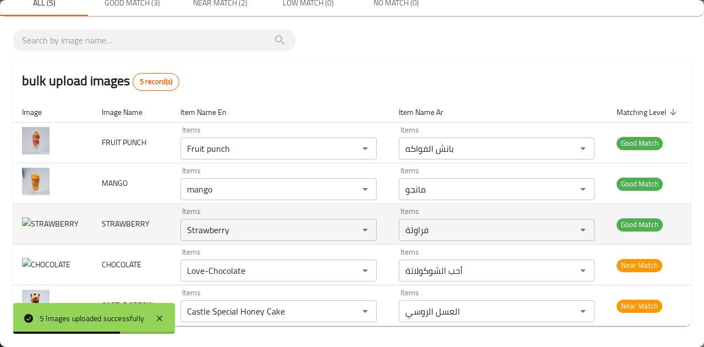
click at [35, 223] on img "enhanced table" at bounding box center [50, 224] width 57 height 14
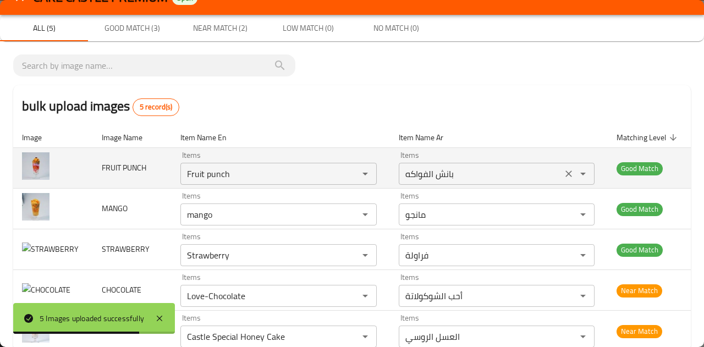
scroll to position [0, 0]
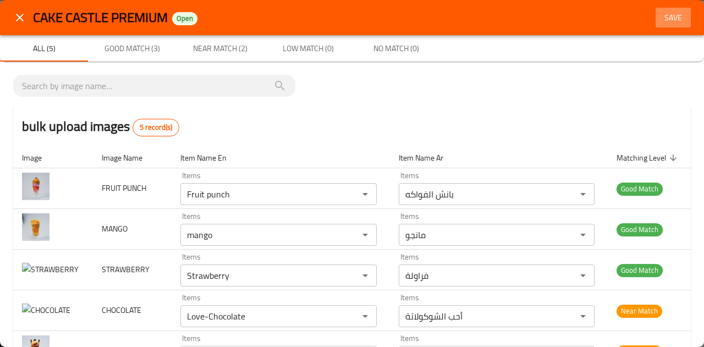
click at [668, 16] on span "Save" at bounding box center [673, 18] width 26 height 14
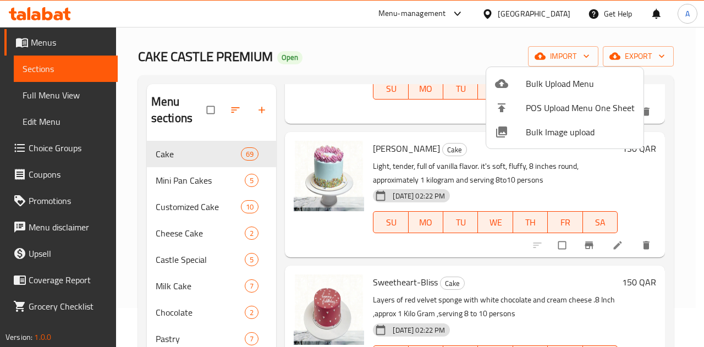
click at [540, 134] on span "Bulk Image upload" at bounding box center [580, 131] width 109 height 13
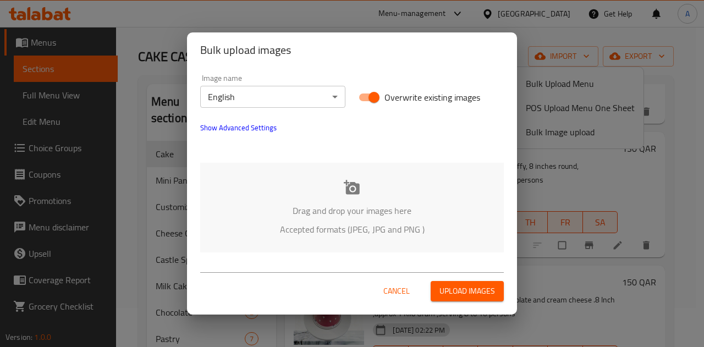
click at [352, 192] on icon at bounding box center [352, 187] width 16 height 16
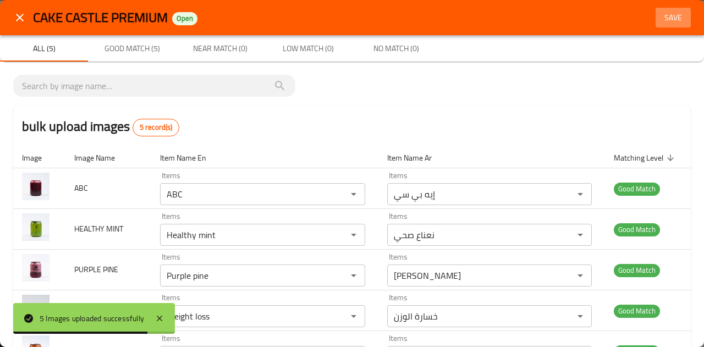
click at [660, 23] on span "Save" at bounding box center [673, 18] width 26 height 14
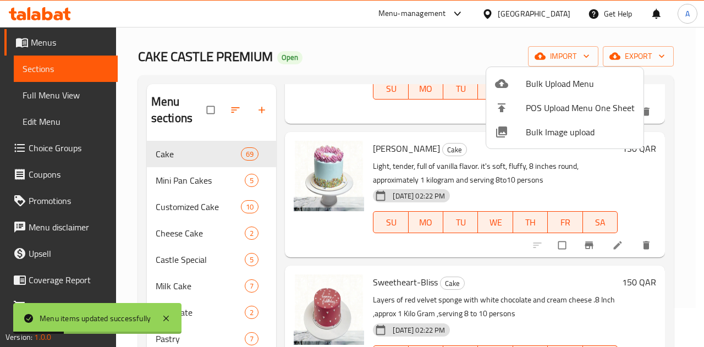
click at [545, 133] on span "Bulk Image upload" at bounding box center [580, 131] width 109 height 13
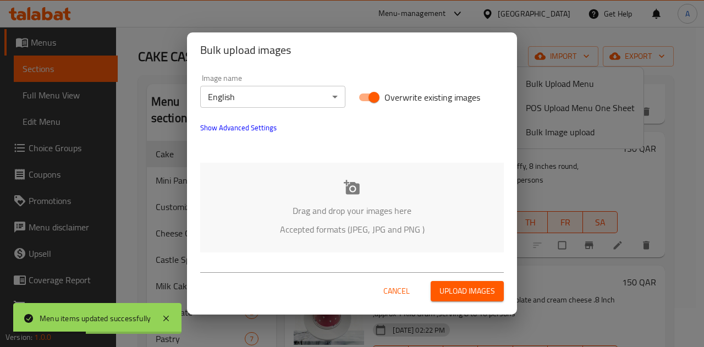
click at [346, 185] on icon at bounding box center [352, 187] width 16 height 16
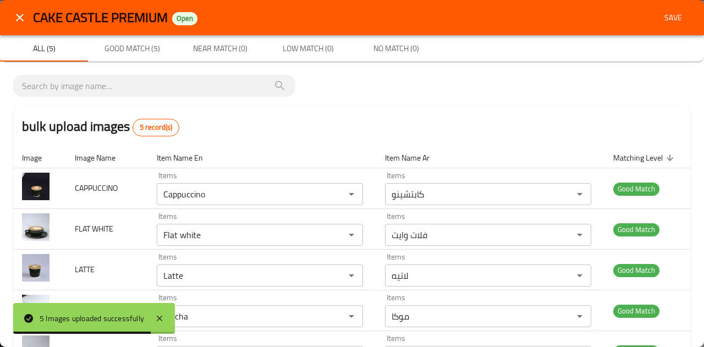
click at [660, 18] on span "Save" at bounding box center [673, 18] width 26 height 14
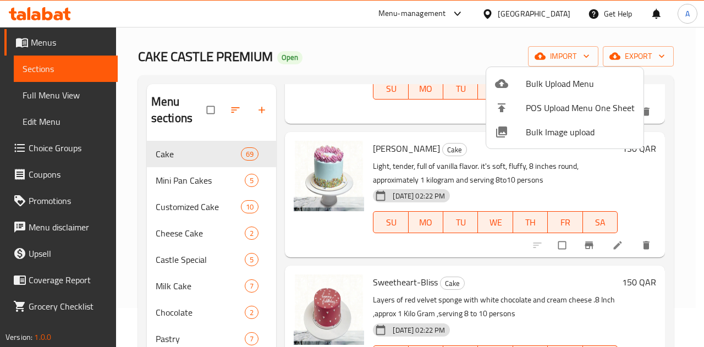
click at [143, 265] on div at bounding box center [352, 173] width 704 height 347
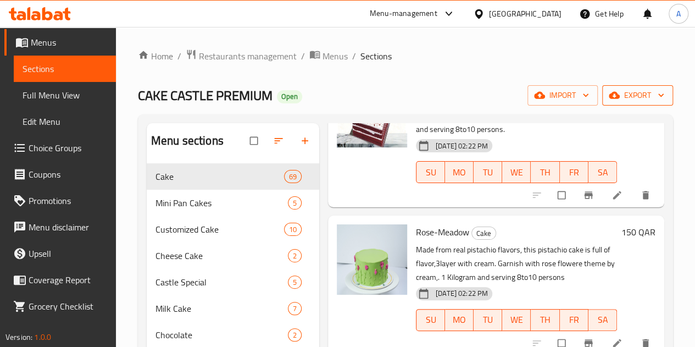
click at [626, 92] on span "export" at bounding box center [637, 96] width 53 height 14
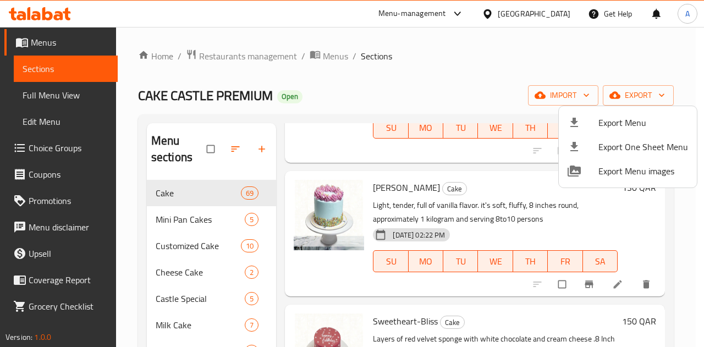
click at [568, 91] on div at bounding box center [352, 173] width 704 height 347
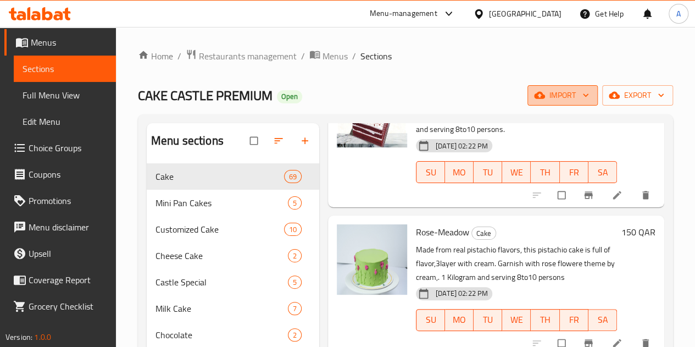
click at [568, 92] on span "import" at bounding box center [563, 96] width 53 height 14
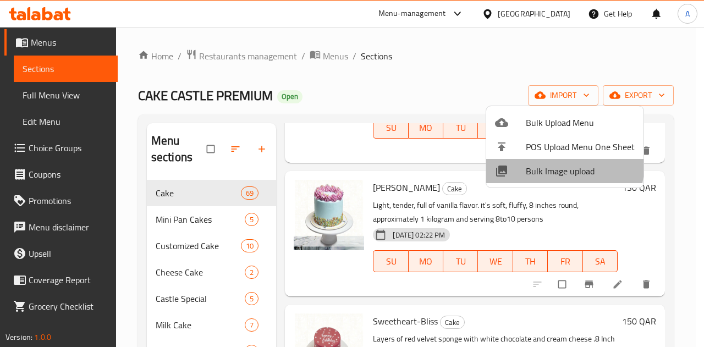
click at [558, 167] on span "Bulk Image upload" at bounding box center [580, 170] width 109 height 13
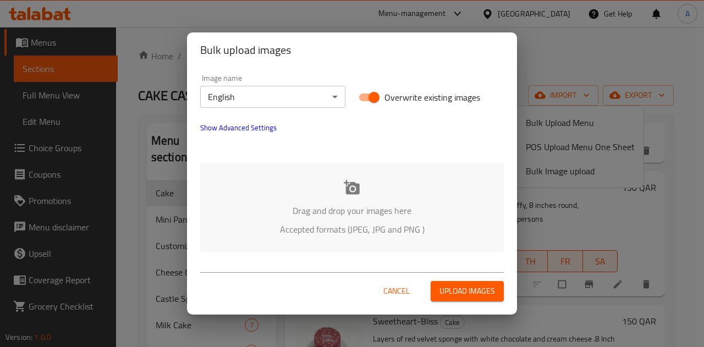
click at [352, 185] on icon at bounding box center [352, 187] width 16 height 16
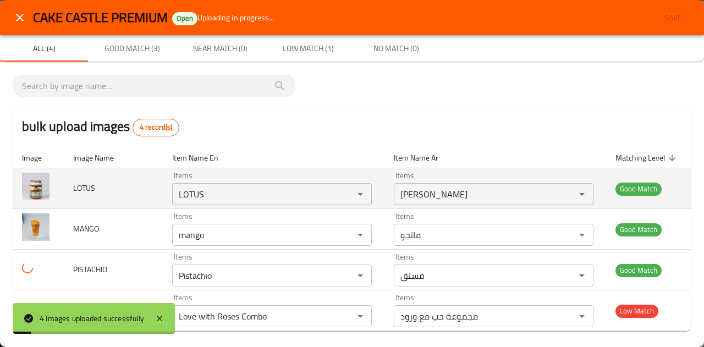
scroll to position [5, 0]
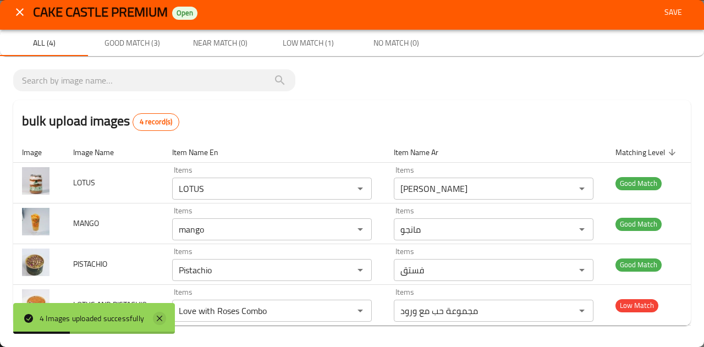
click at [164, 318] on icon at bounding box center [159, 318] width 13 height 13
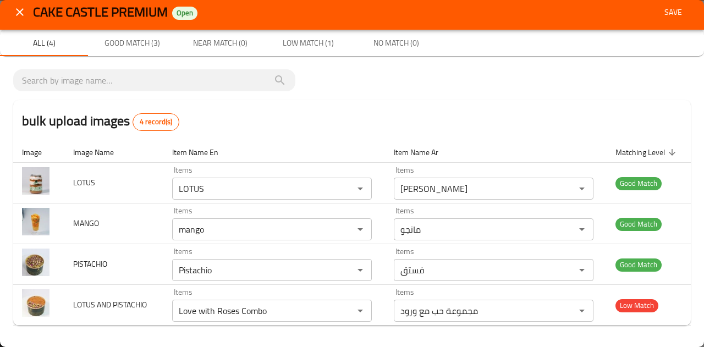
click at [666, 16] on span "Save" at bounding box center [673, 12] width 26 height 14
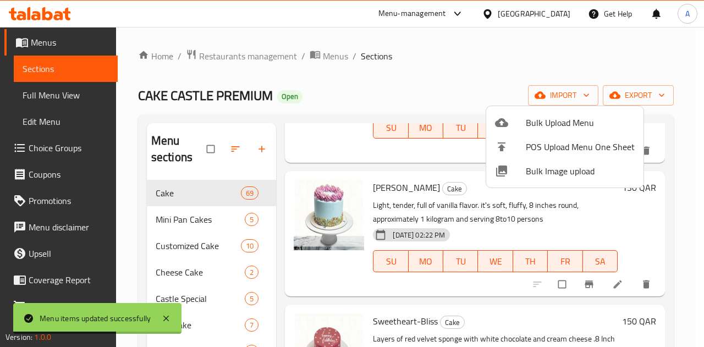
click at [567, 174] on span "Bulk Image upload" at bounding box center [580, 170] width 109 height 13
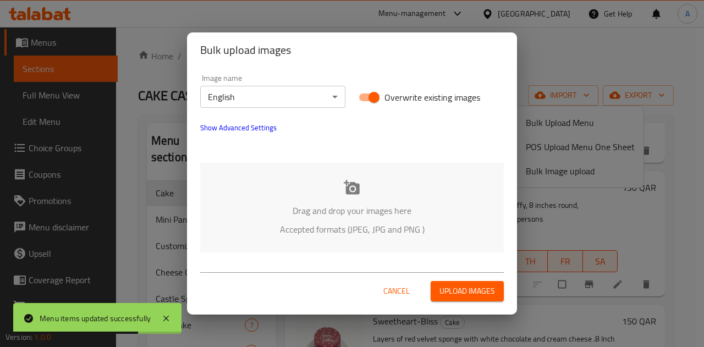
click at [351, 181] on icon at bounding box center [352, 187] width 16 height 16
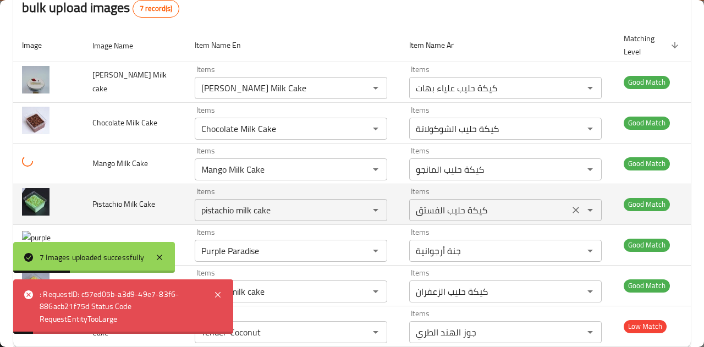
scroll to position [139, 0]
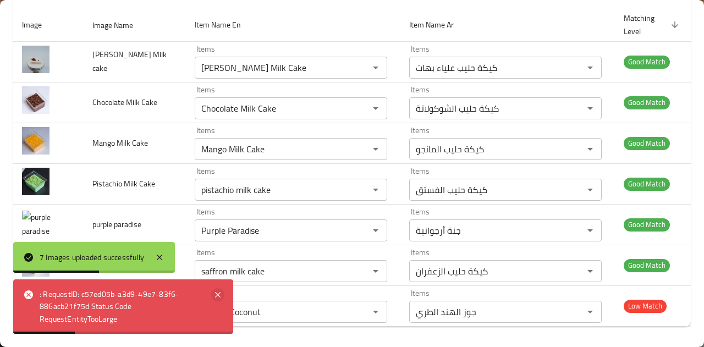
click at [218, 295] on icon at bounding box center [217, 294] width 5 height 5
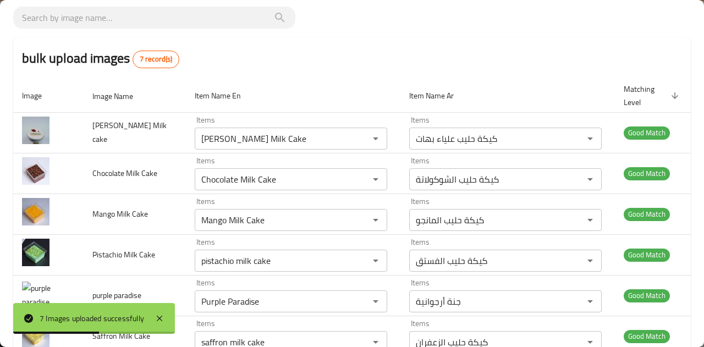
scroll to position [0, 0]
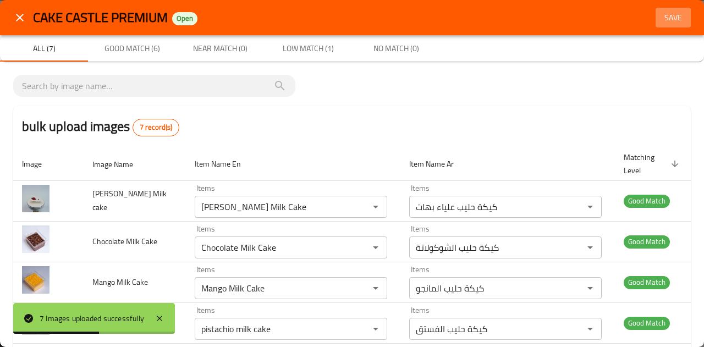
click at [660, 17] on span "Save" at bounding box center [673, 18] width 26 height 14
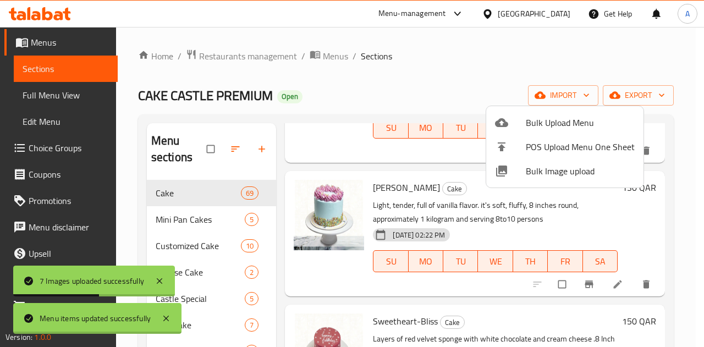
click at [555, 168] on span "Bulk Image upload" at bounding box center [580, 170] width 109 height 13
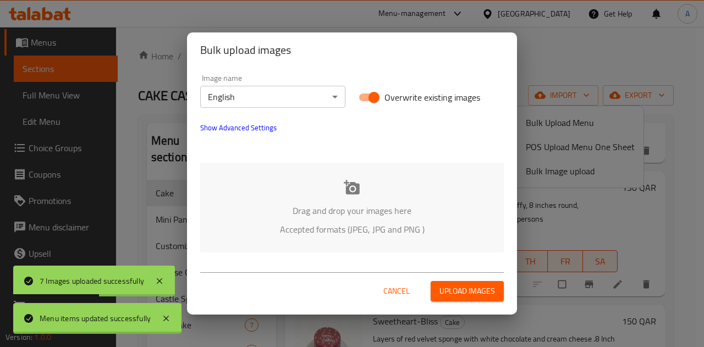
click at [355, 185] on icon at bounding box center [352, 187] width 16 height 14
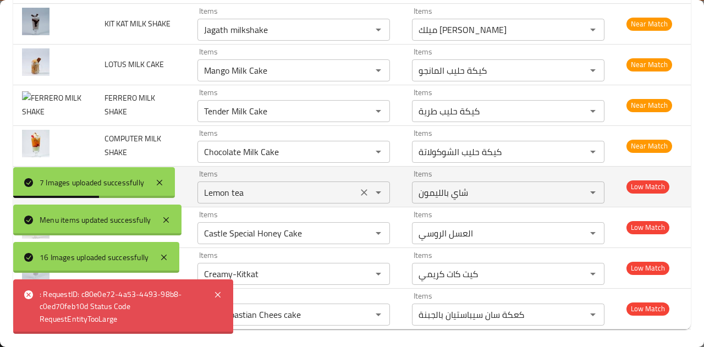
scroll to position [504, 0]
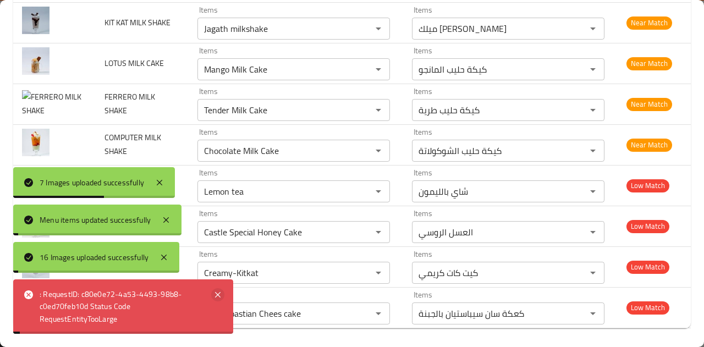
click at [219, 294] on icon at bounding box center [217, 294] width 13 height 13
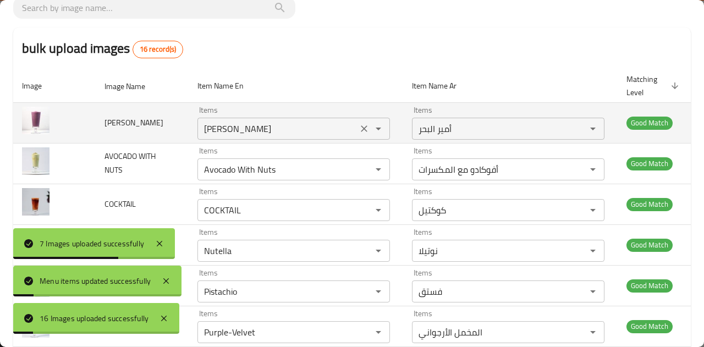
scroll to position [0, 0]
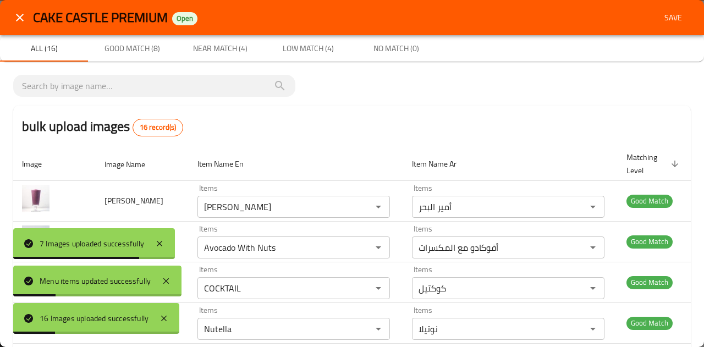
click at [660, 20] on span "Save" at bounding box center [673, 18] width 26 height 14
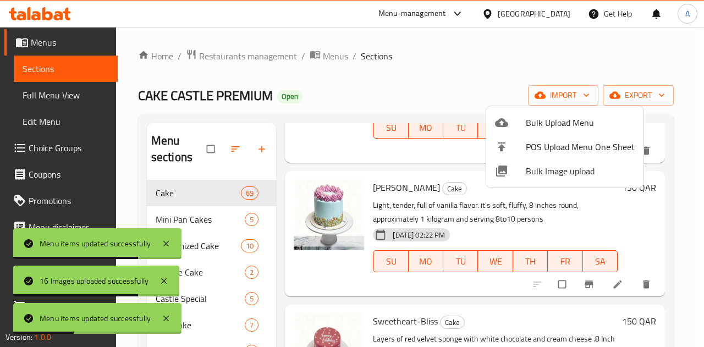
click at [544, 171] on span "Bulk Image upload" at bounding box center [580, 170] width 109 height 13
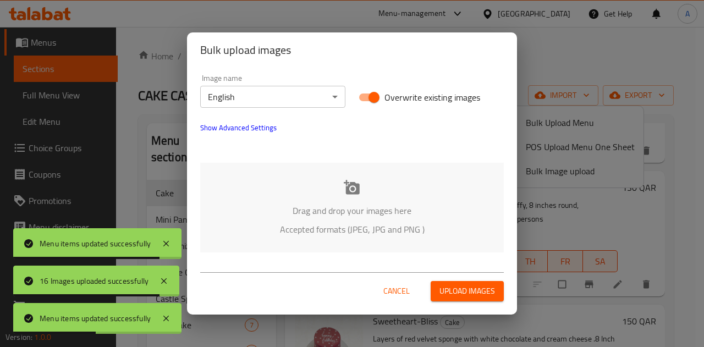
click at [352, 187] on icon at bounding box center [352, 187] width 16 height 14
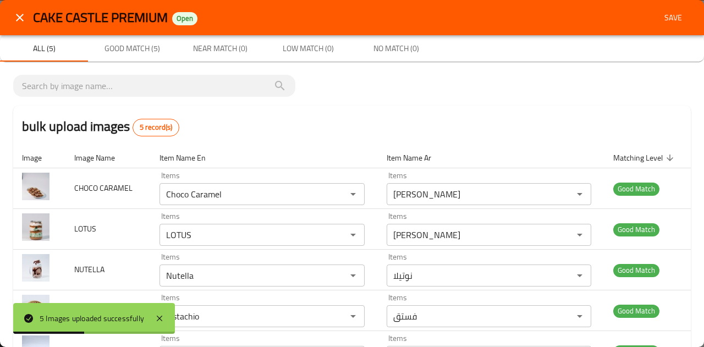
click at [662, 13] on span "Save" at bounding box center [673, 18] width 26 height 14
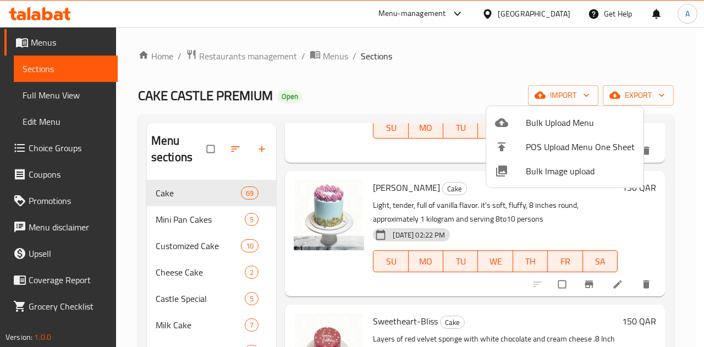
click at [537, 169] on span "Bulk Image upload" at bounding box center [580, 170] width 109 height 13
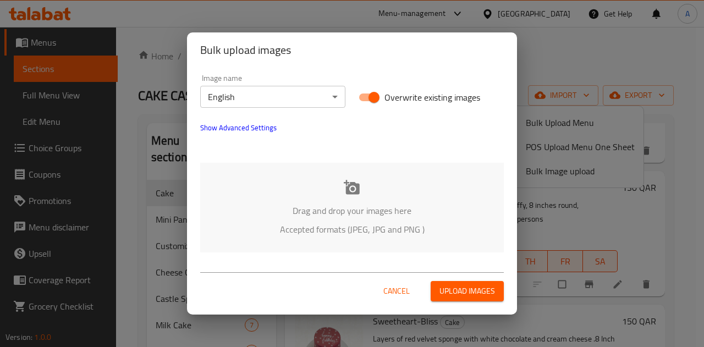
click at [361, 194] on div "Drag and drop your images here Accepted formats (JPEG, JPG and PNG )" at bounding box center [351, 208] width 303 height 90
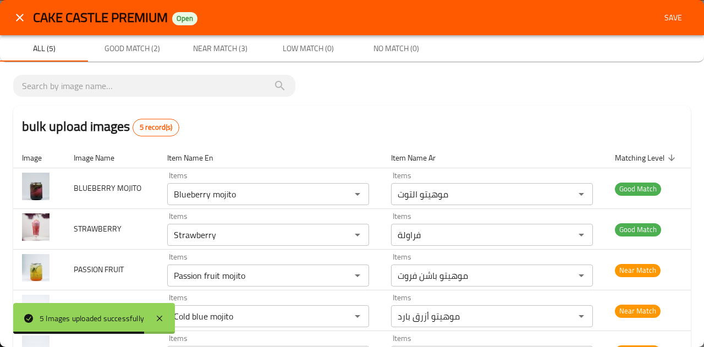
click at [660, 22] on span "Save" at bounding box center [673, 18] width 26 height 14
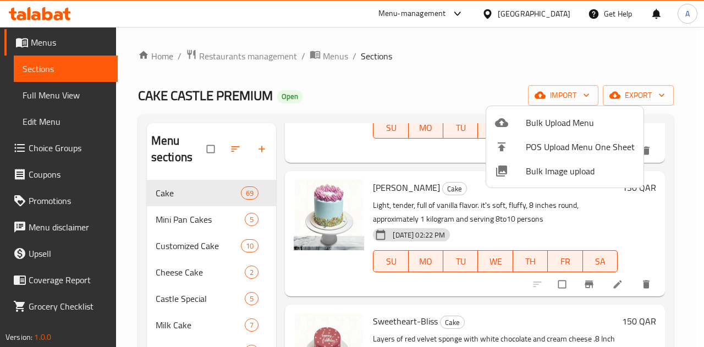
click at [279, 237] on div at bounding box center [352, 173] width 704 height 347
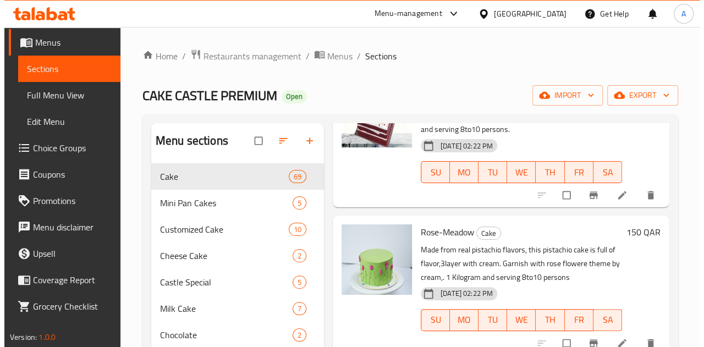
scroll to position [6267, 0]
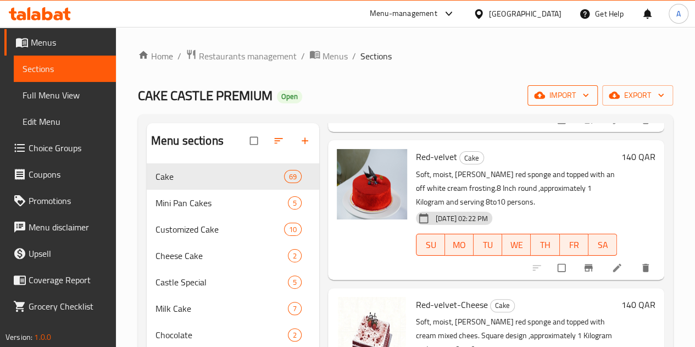
click at [565, 98] on span "import" at bounding box center [563, 96] width 53 height 14
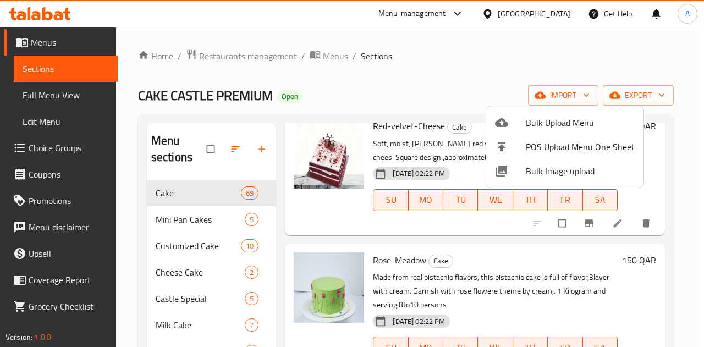
click at [565, 170] on span "Bulk Image upload" at bounding box center [580, 170] width 109 height 13
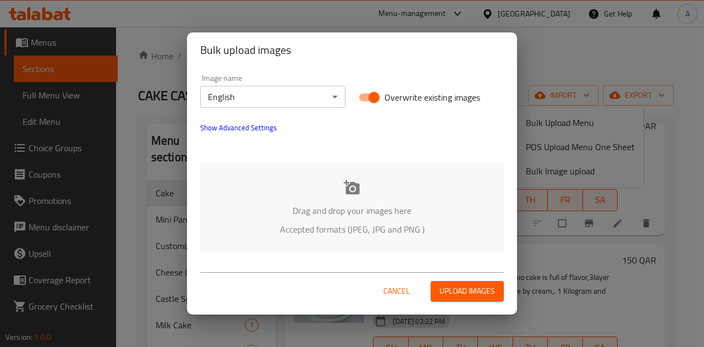
click at [344, 196] on div "Drag and drop your images here Accepted formats (JPEG, JPG and PNG )" at bounding box center [351, 208] width 303 height 90
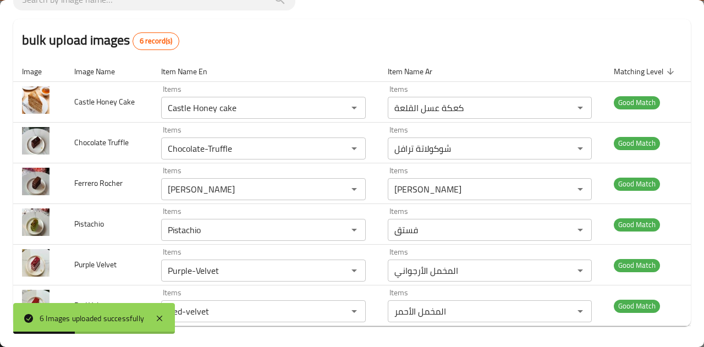
scroll to position [0, 0]
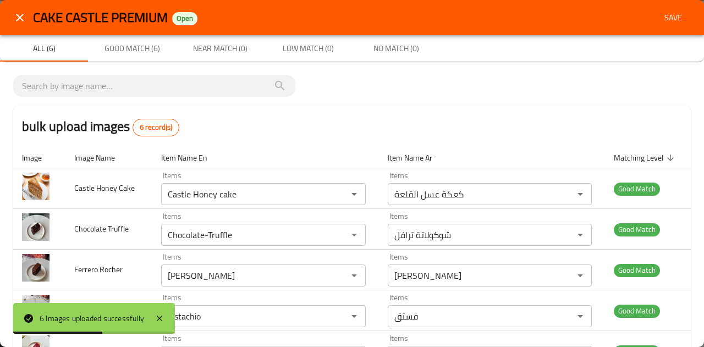
click at [660, 12] on span "Save" at bounding box center [673, 18] width 26 height 14
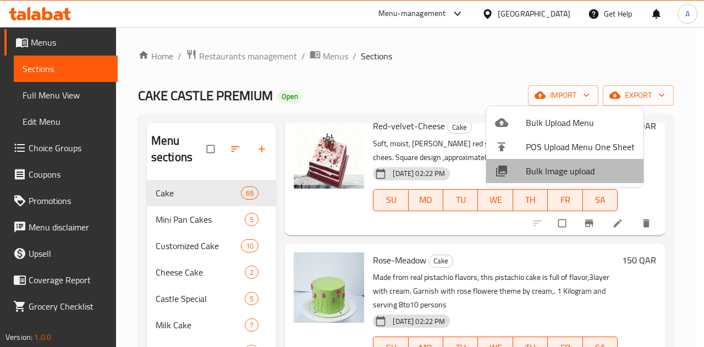
click at [566, 171] on span "Bulk Image upload" at bounding box center [580, 170] width 109 height 13
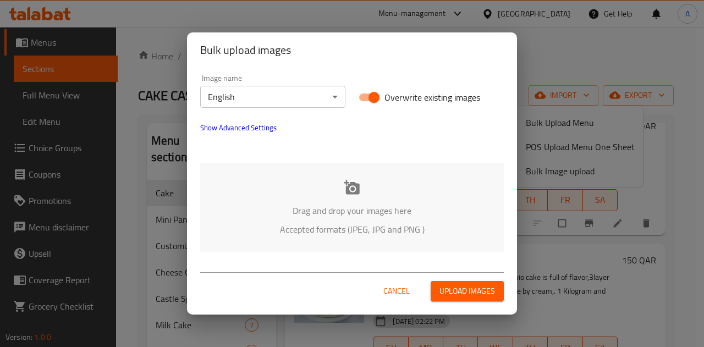
click at [358, 194] on icon at bounding box center [352, 187] width 16 height 14
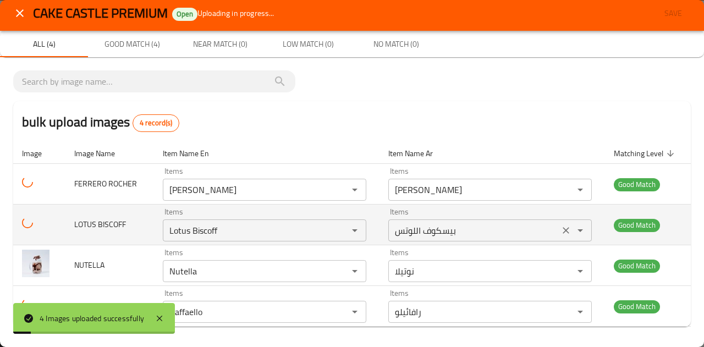
scroll to position [5, 0]
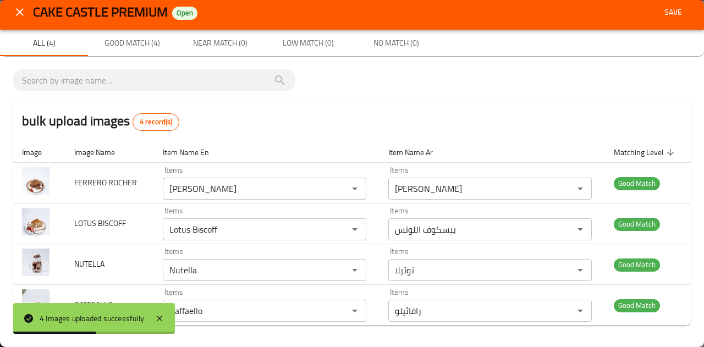
click at [663, 15] on span "Save" at bounding box center [673, 12] width 26 height 14
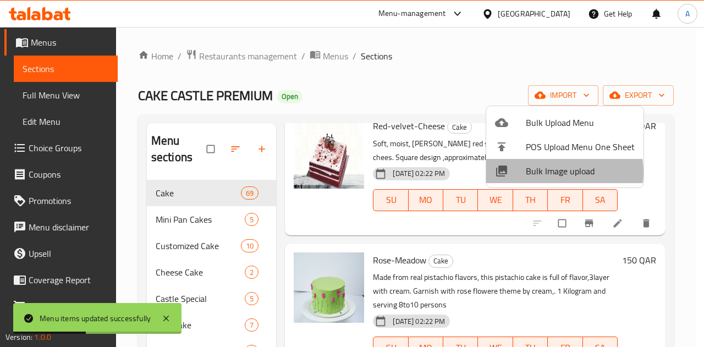
click at [552, 172] on span "Bulk Image upload" at bounding box center [580, 170] width 109 height 13
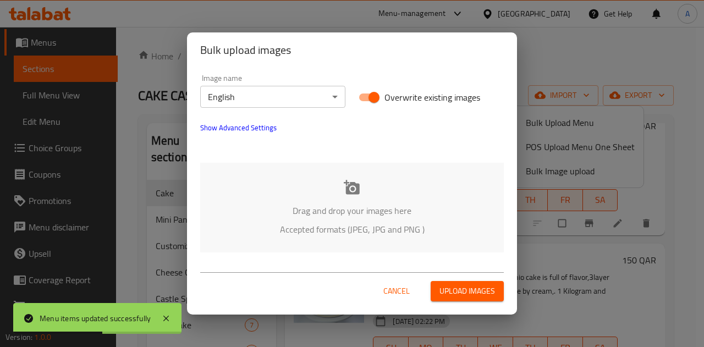
click at [363, 188] on div "Drag and drop your images here Accepted formats (JPEG, JPG and PNG )" at bounding box center [351, 208] width 303 height 90
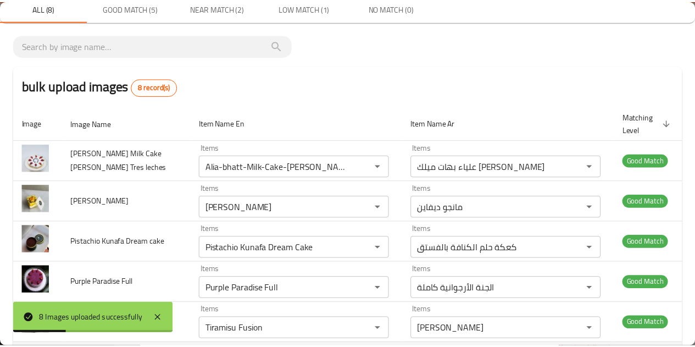
scroll to position [0, 0]
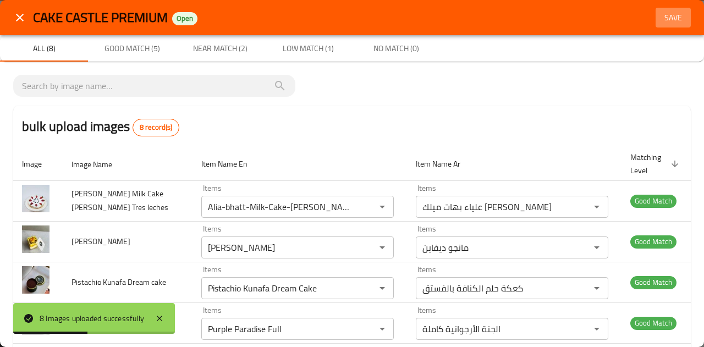
click at [672, 15] on span "Save" at bounding box center [673, 18] width 26 height 14
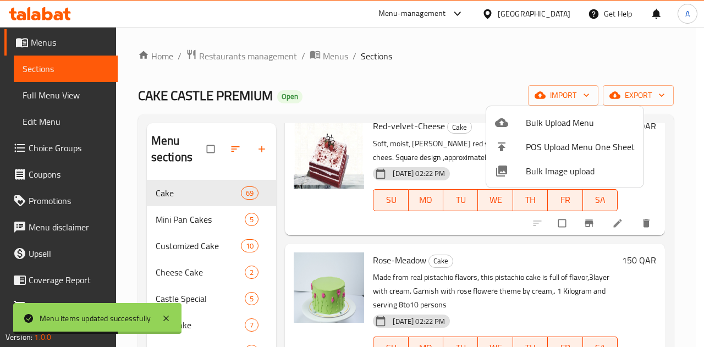
click at [275, 204] on div at bounding box center [352, 173] width 704 height 347
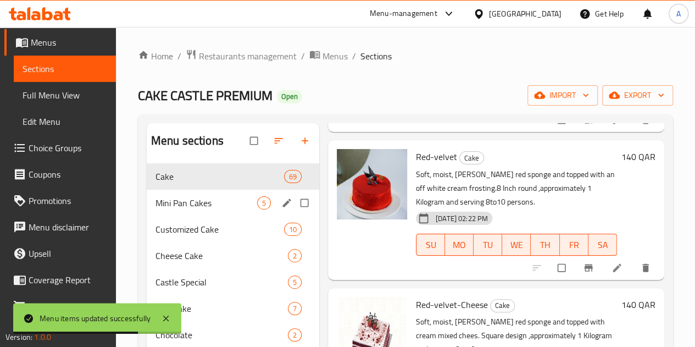
click at [204, 211] on div "Mini Pan Cakes 5" at bounding box center [233, 203] width 173 height 26
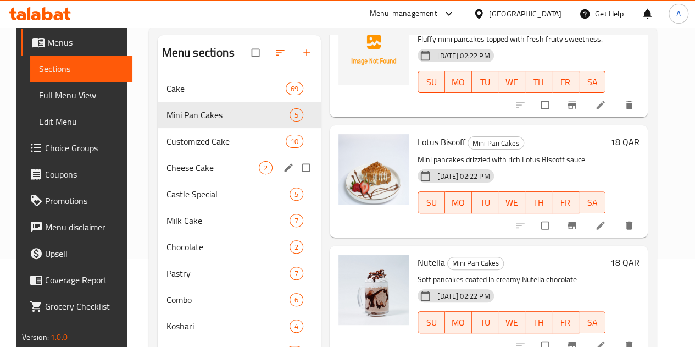
scroll to position [39, 0]
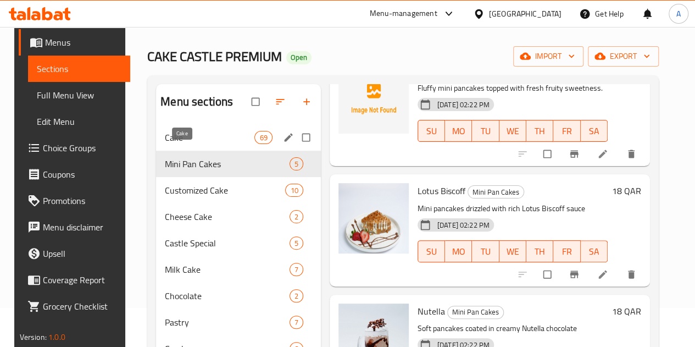
click at [189, 144] on span "Cake" at bounding box center [210, 137] width 90 height 13
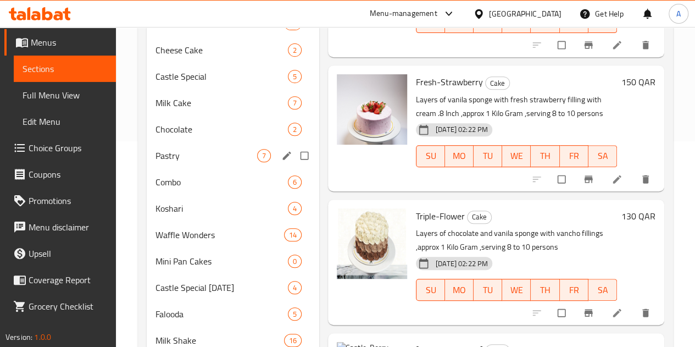
scroll to position [204, 0]
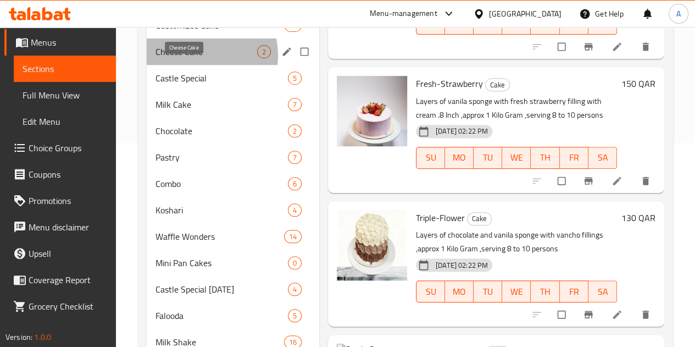
click at [197, 58] on span "Cheese Cake" at bounding box center [207, 51] width 102 height 13
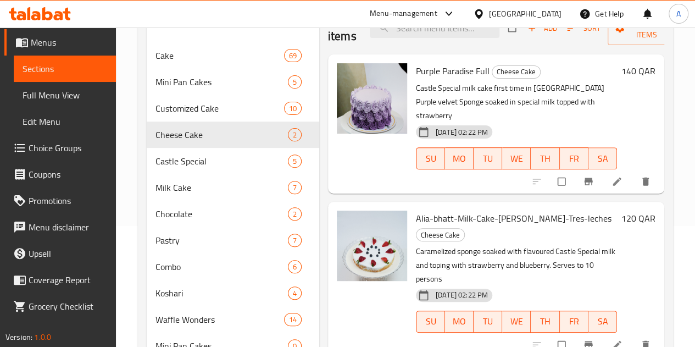
scroll to position [94, 0]
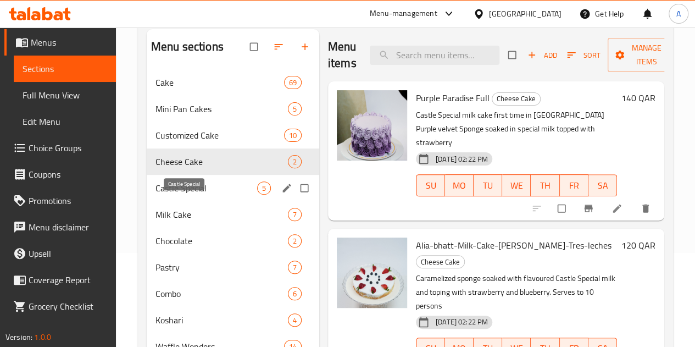
click at [178, 195] on span "Castle Special" at bounding box center [207, 187] width 102 height 13
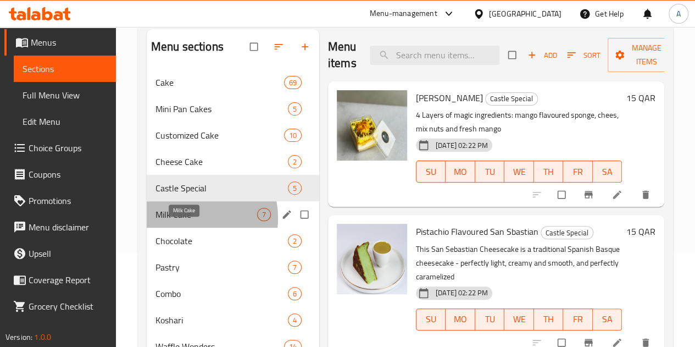
click at [185, 221] on span "Milk Cake" at bounding box center [207, 214] width 102 height 13
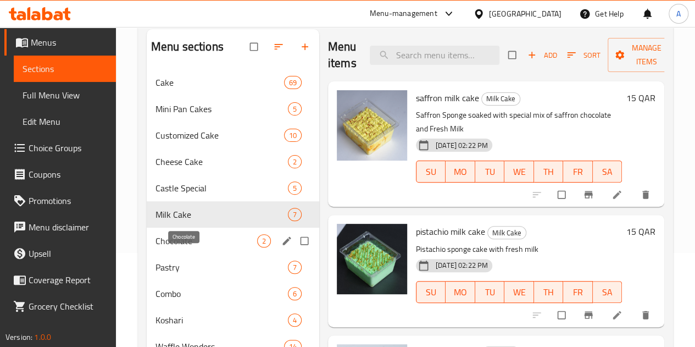
click at [186, 247] on span "Chocolate" at bounding box center [207, 240] width 102 height 13
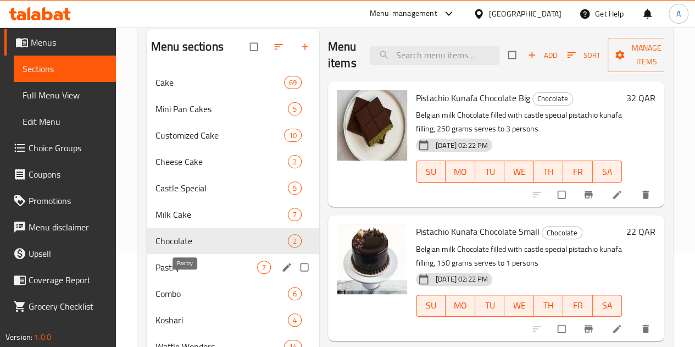
click at [189, 274] on span "Pastry" at bounding box center [207, 267] width 102 height 13
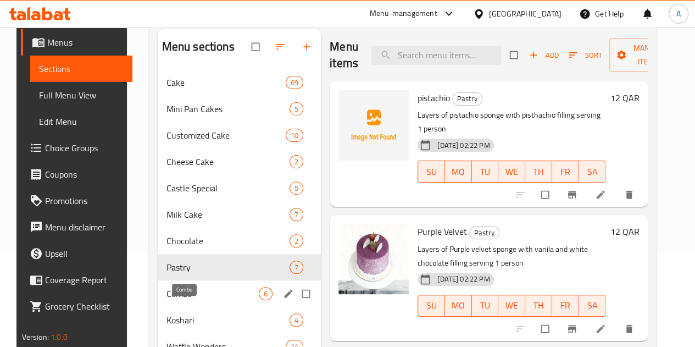
click at [191, 300] on span "Combo" at bounding box center [213, 293] width 92 height 13
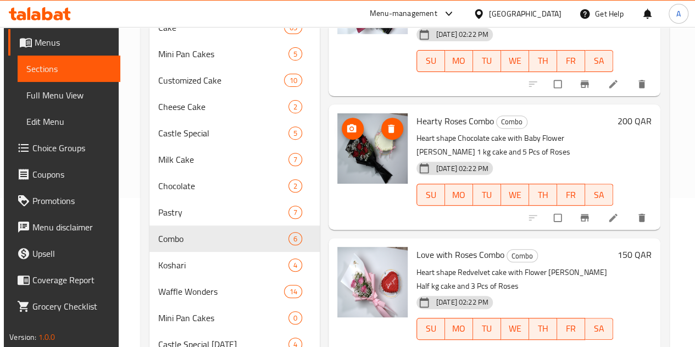
scroll to position [220, 0]
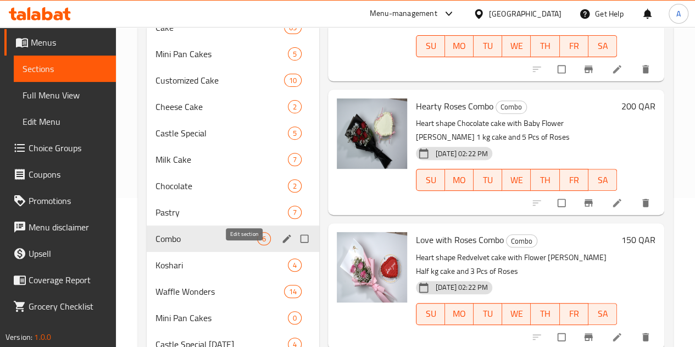
click at [281, 244] on icon "edit" at bounding box center [286, 238] width 11 height 11
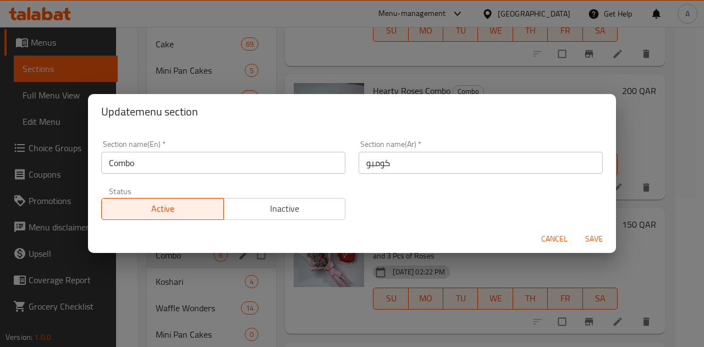
click at [265, 207] on span "Inactive" at bounding box center [284, 209] width 113 height 16
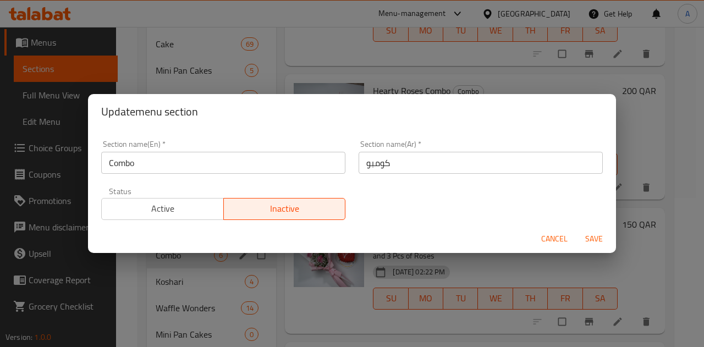
click at [585, 239] on span "Save" at bounding box center [594, 239] width 26 height 14
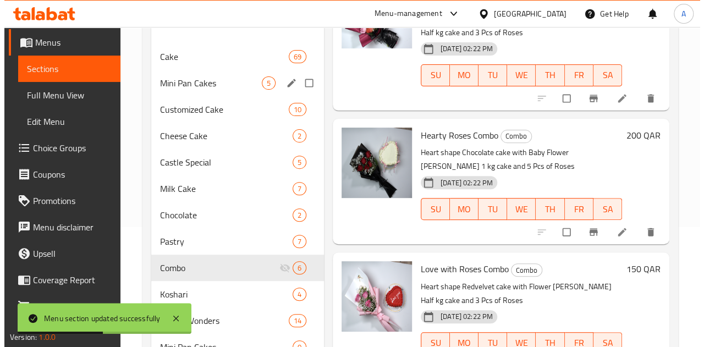
scroll to position [0, 0]
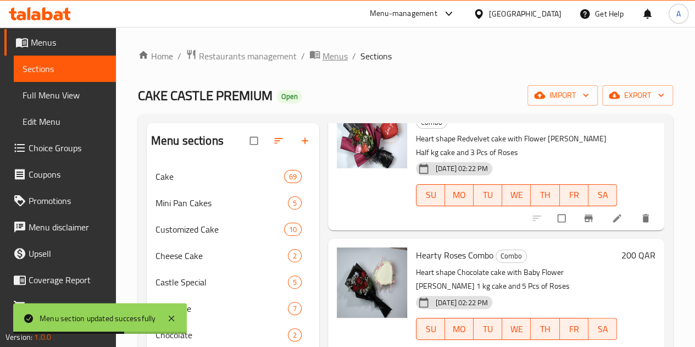
click at [324, 56] on span "Menus" at bounding box center [335, 55] width 25 height 13
